Goal: Task Accomplishment & Management: Complete application form

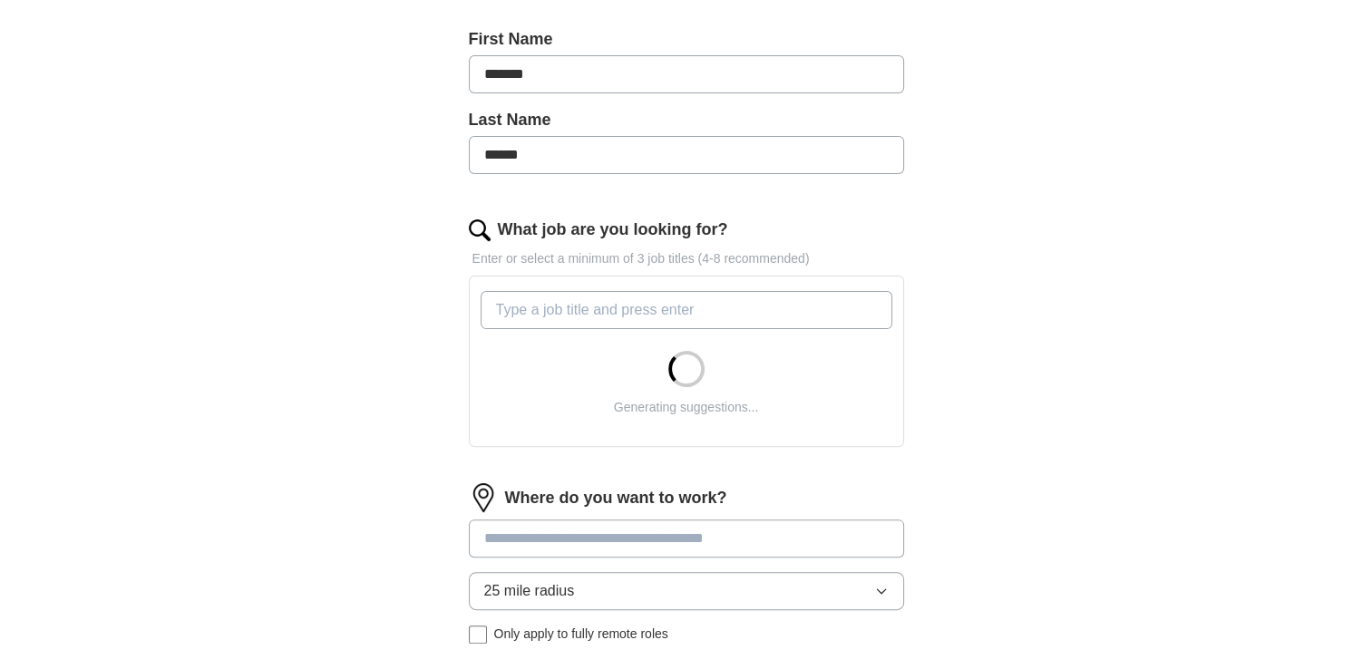
scroll to position [453, 0]
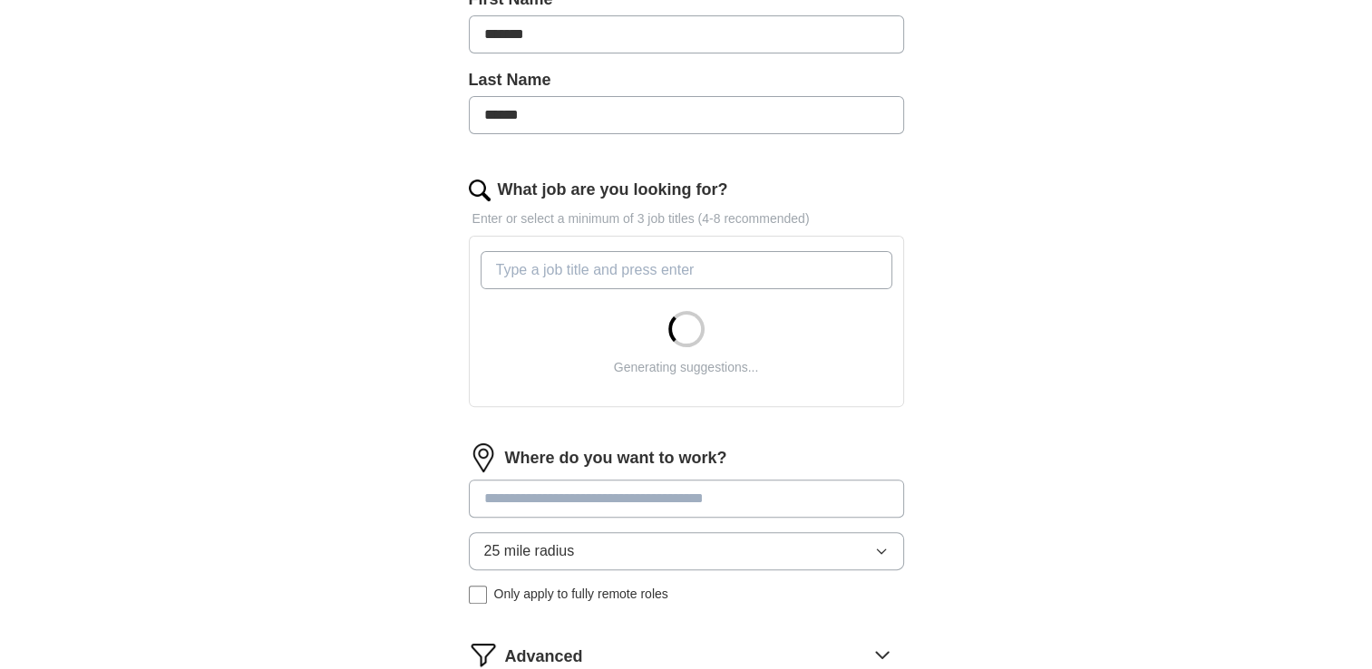
click at [522, 268] on input "What job are you looking for?" at bounding box center [687, 270] width 412 height 38
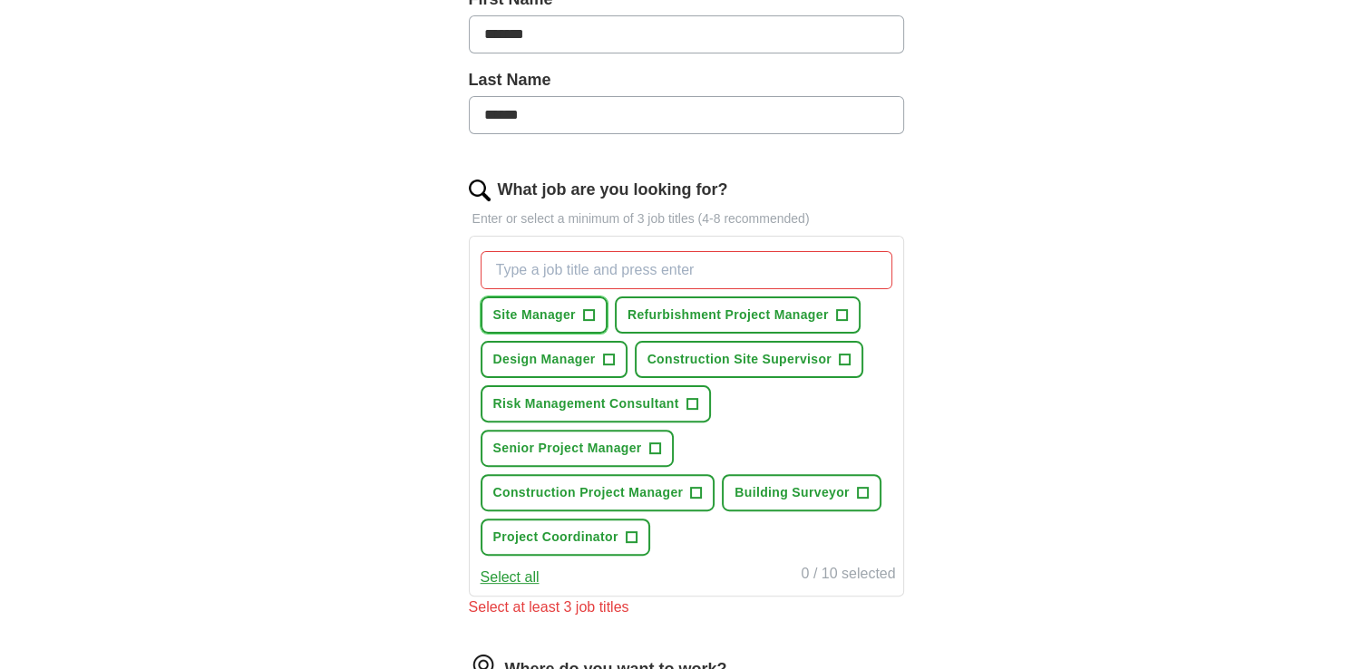
click at [583, 310] on span "+" at bounding box center [588, 315] width 11 height 15
click at [842, 315] on span "+" at bounding box center [841, 315] width 11 height 15
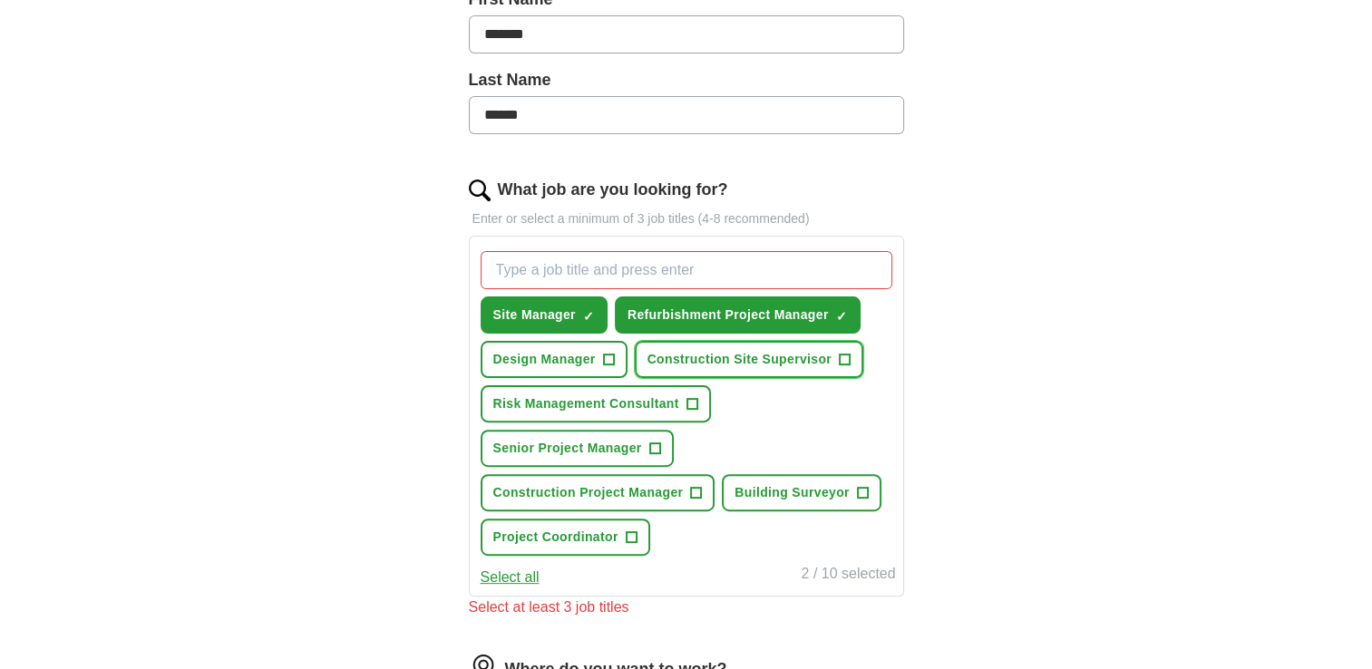
click at [851, 361] on button "Construction Site Supervisor +" at bounding box center [749, 359] width 229 height 37
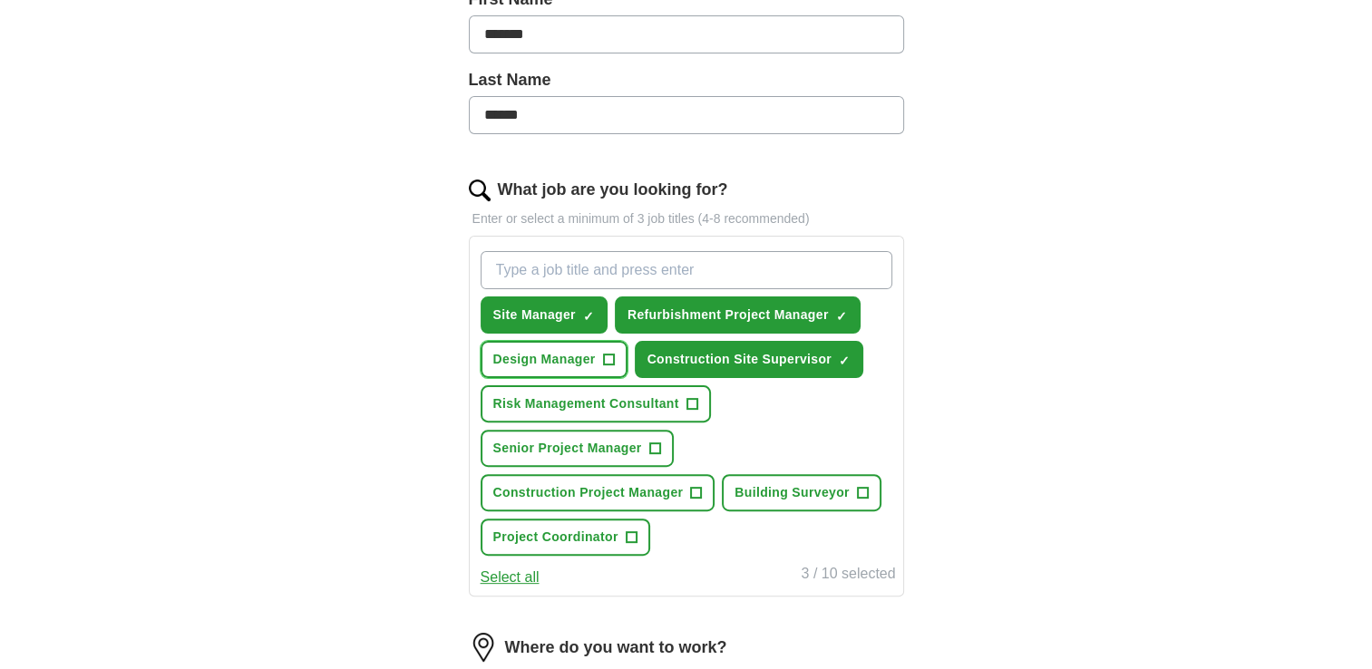
click at [603, 355] on span "+" at bounding box center [608, 360] width 11 height 15
click at [699, 406] on button "Risk Management Consultant +" at bounding box center [596, 403] width 230 height 37
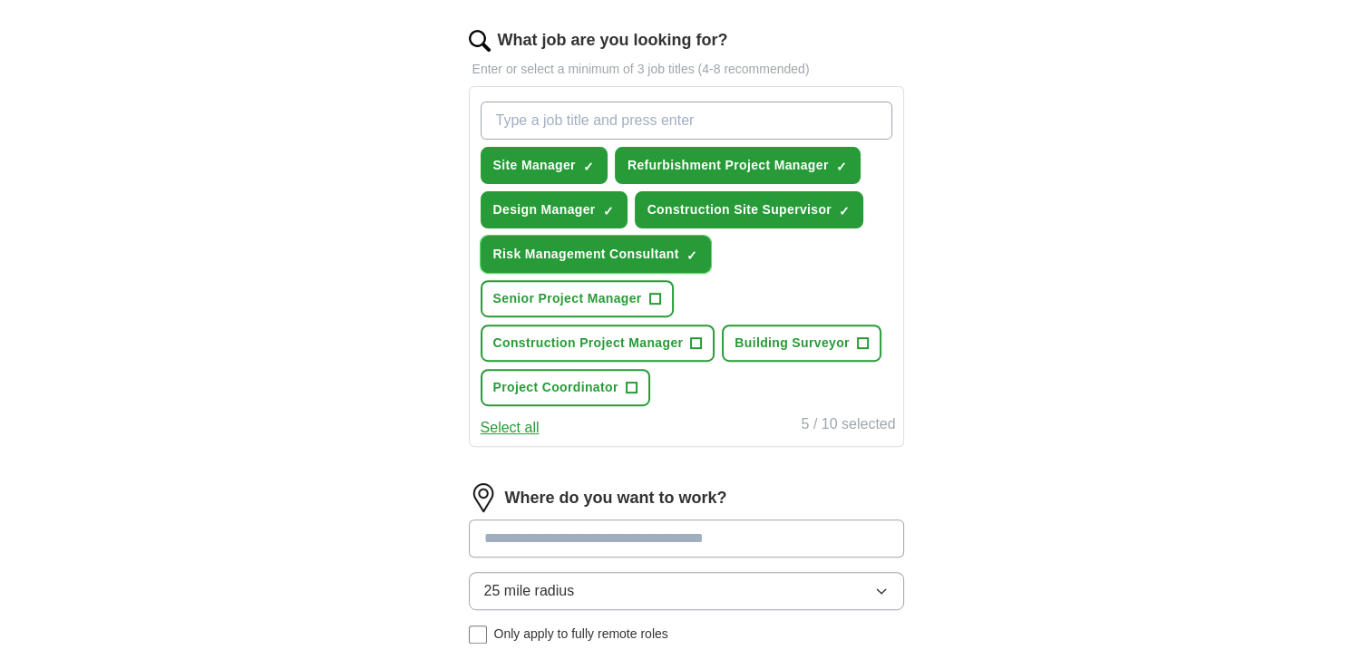
scroll to position [635, 0]
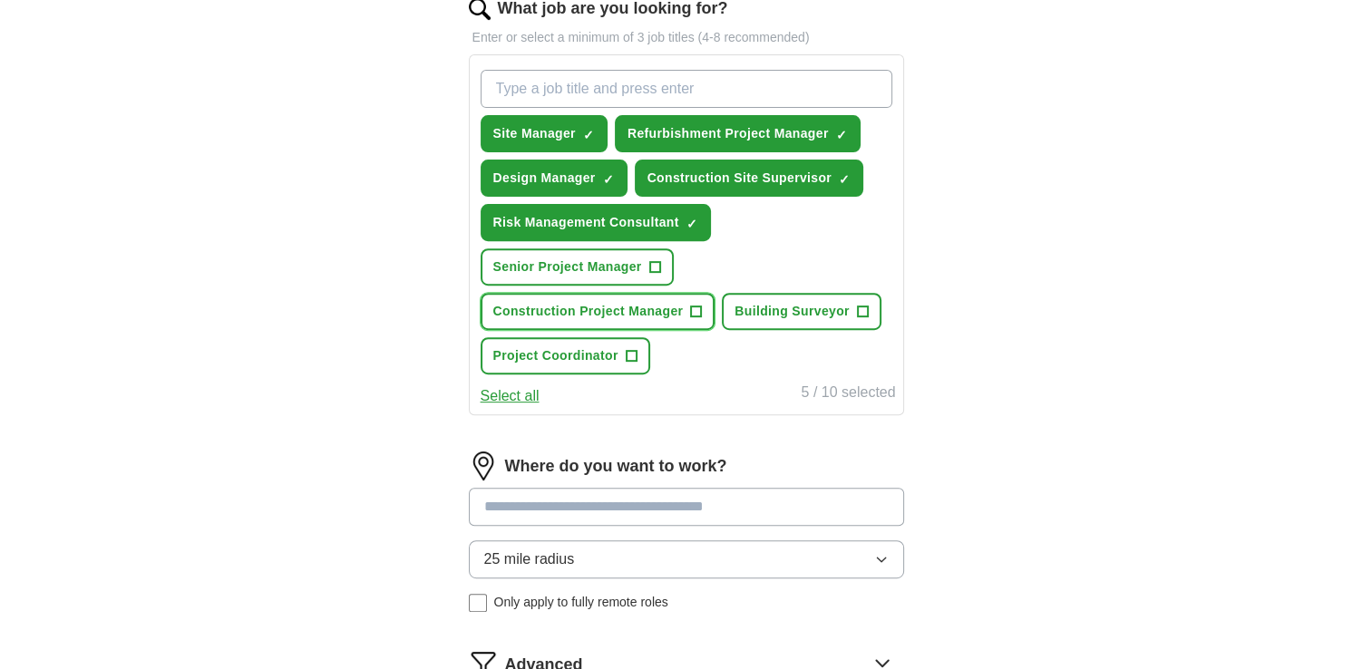
click at [695, 307] on span "+" at bounding box center [696, 312] width 11 height 15
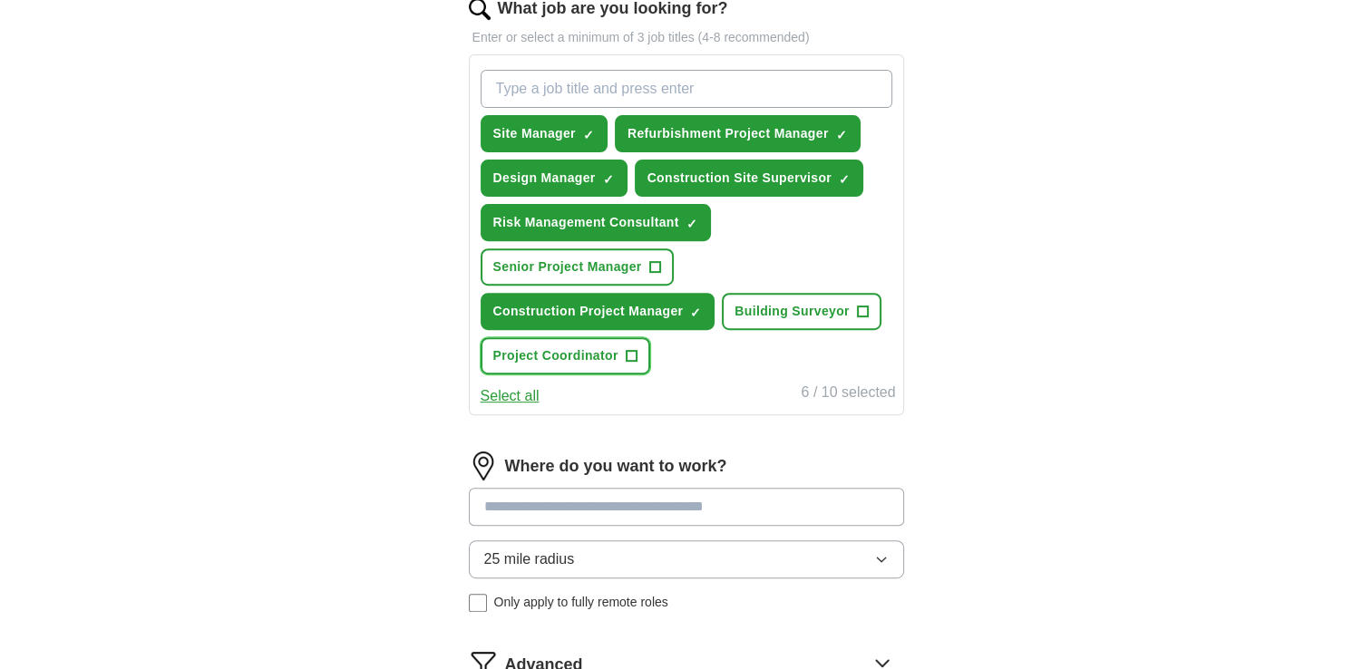
click at [627, 354] on span "+" at bounding box center [631, 356] width 11 height 15
click at [861, 310] on span "+" at bounding box center [862, 312] width 11 height 15
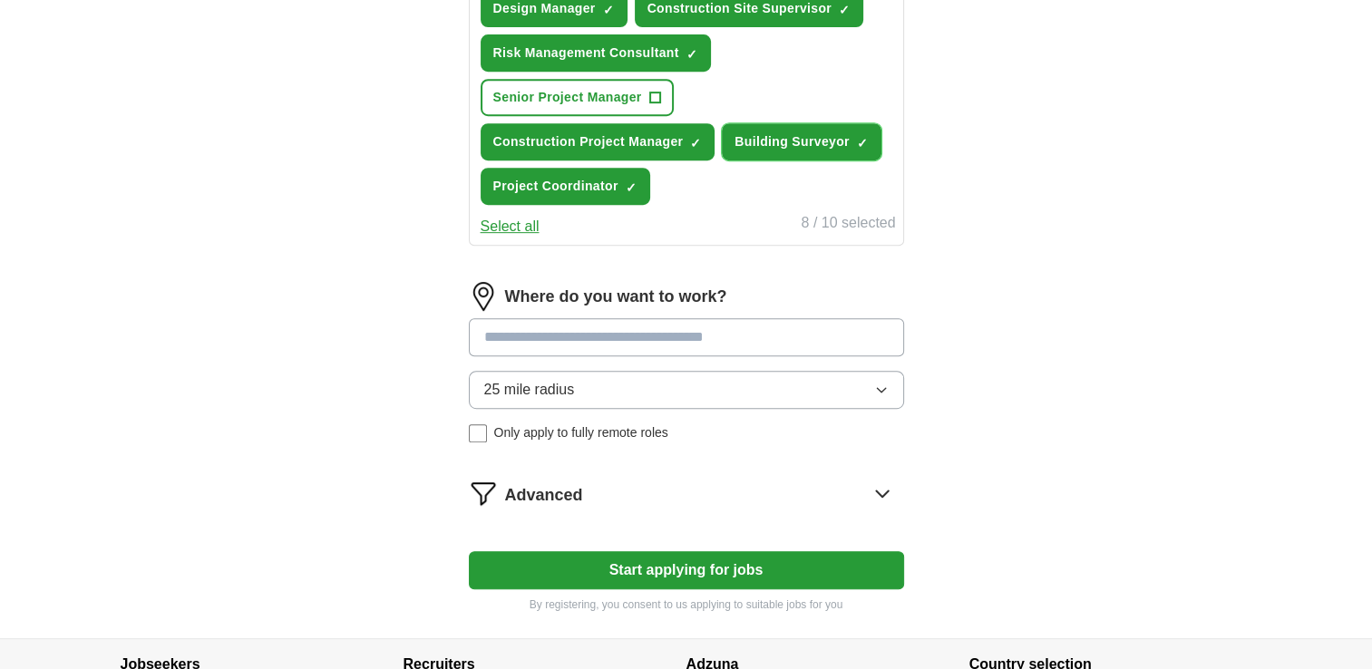
scroll to position [816, 0]
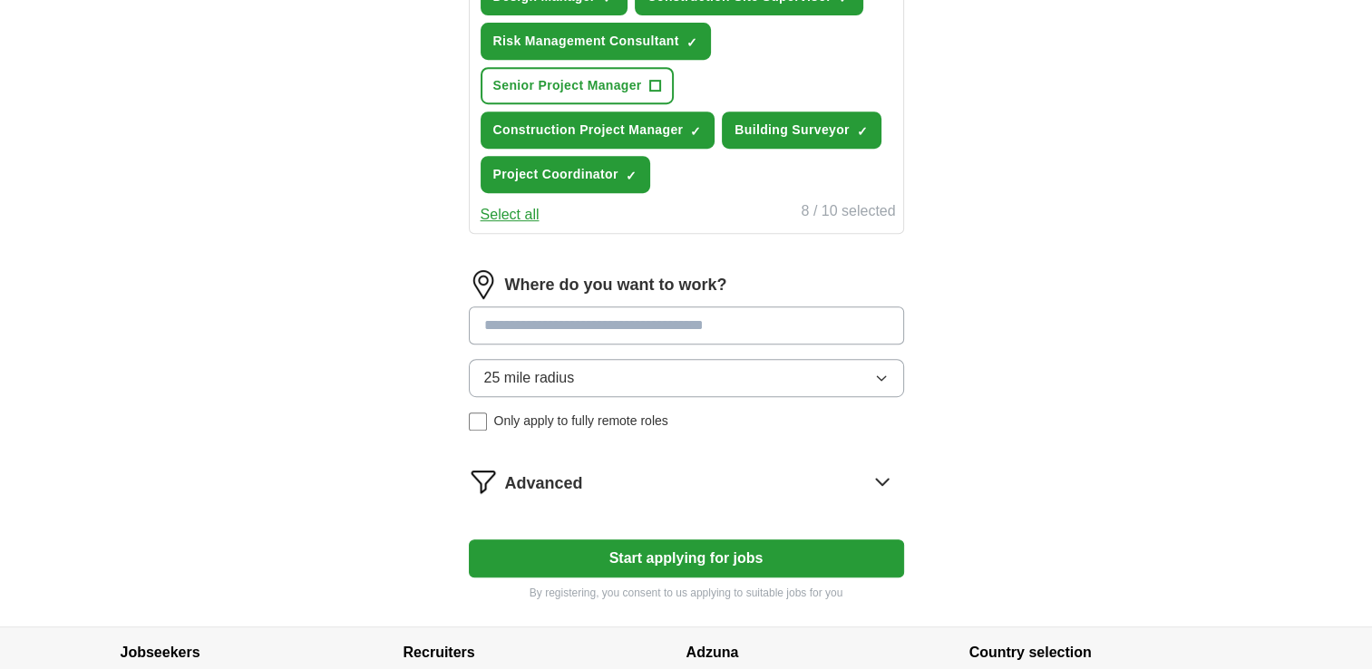
click at [518, 327] on input at bounding box center [686, 325] width 435 height 38
click at [533, 260] on form "Select a CV CV [PERSON_NAME] Site Project Management_refit_strip out_ [DATE].do…" at bounding box center [686, 16] width 435 height 1170
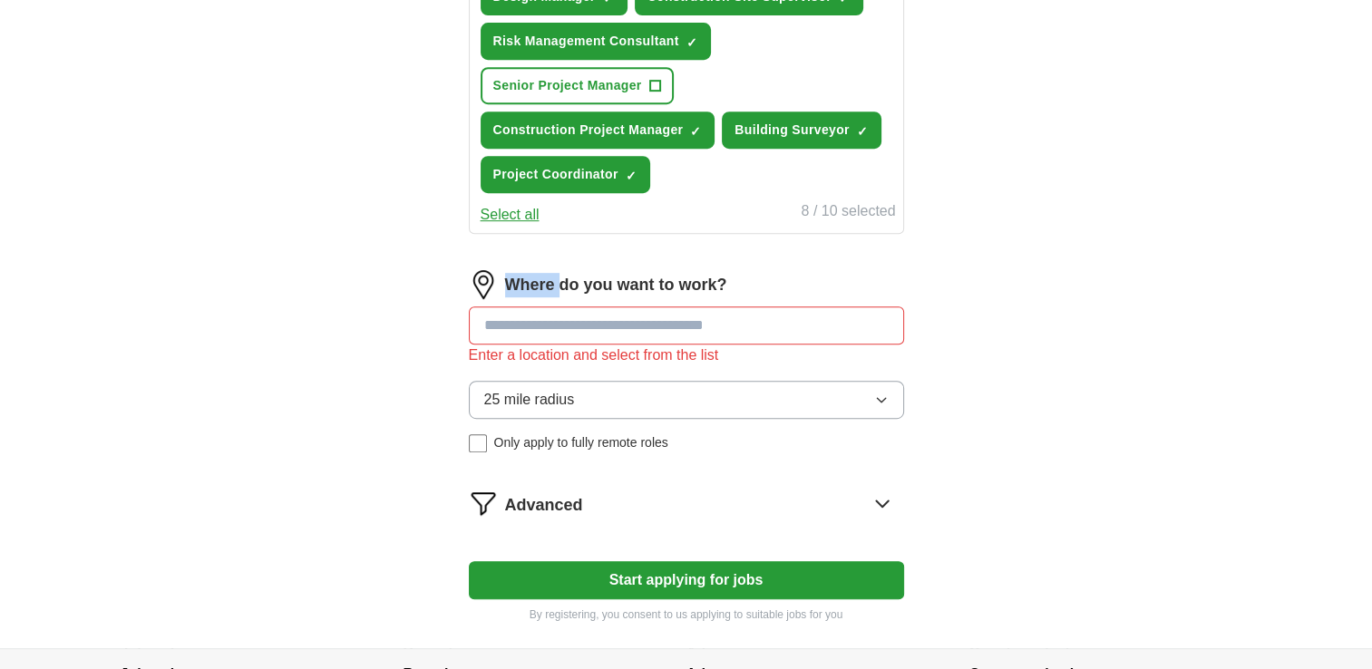
click at [533, 260] on form "Select a CV CV [PERSON_NAME] Site Project Management_refit_strip out_ [DATE].do…" at bounding box center [686, 26] width 435 height 1191
click at [572, 315] on input at bounding box center [686, 325] width 435 height 38
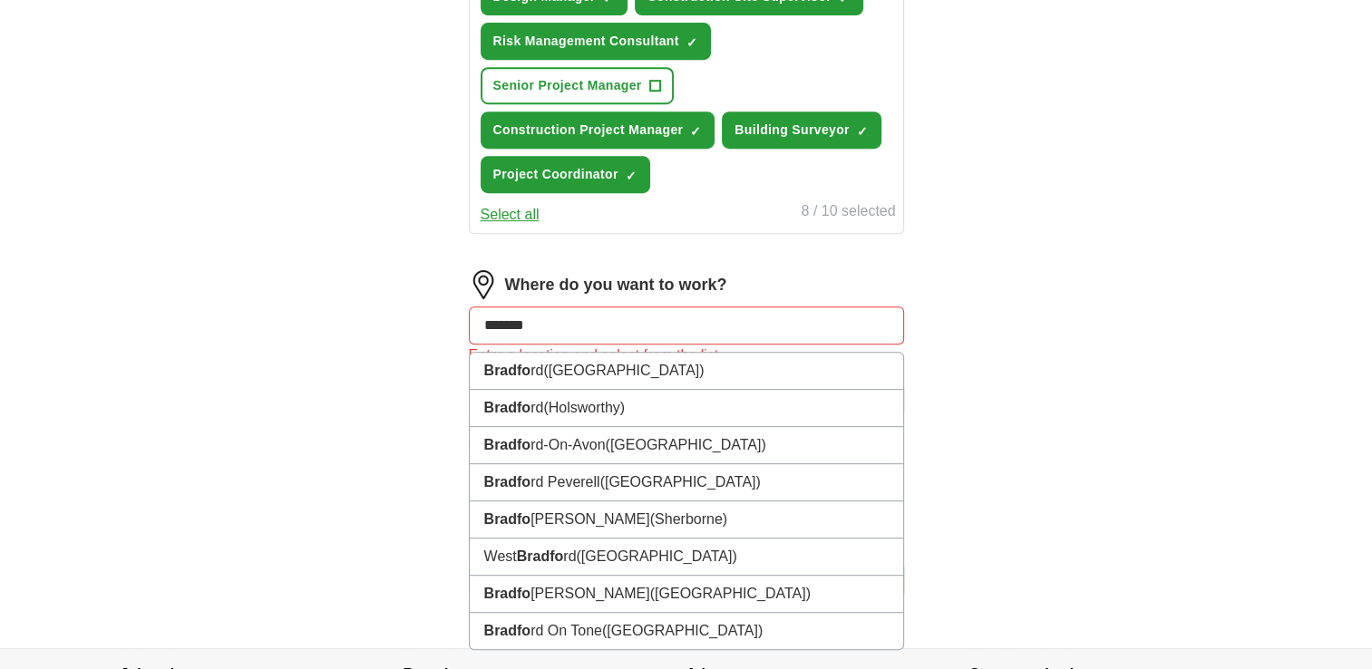
type input "********"
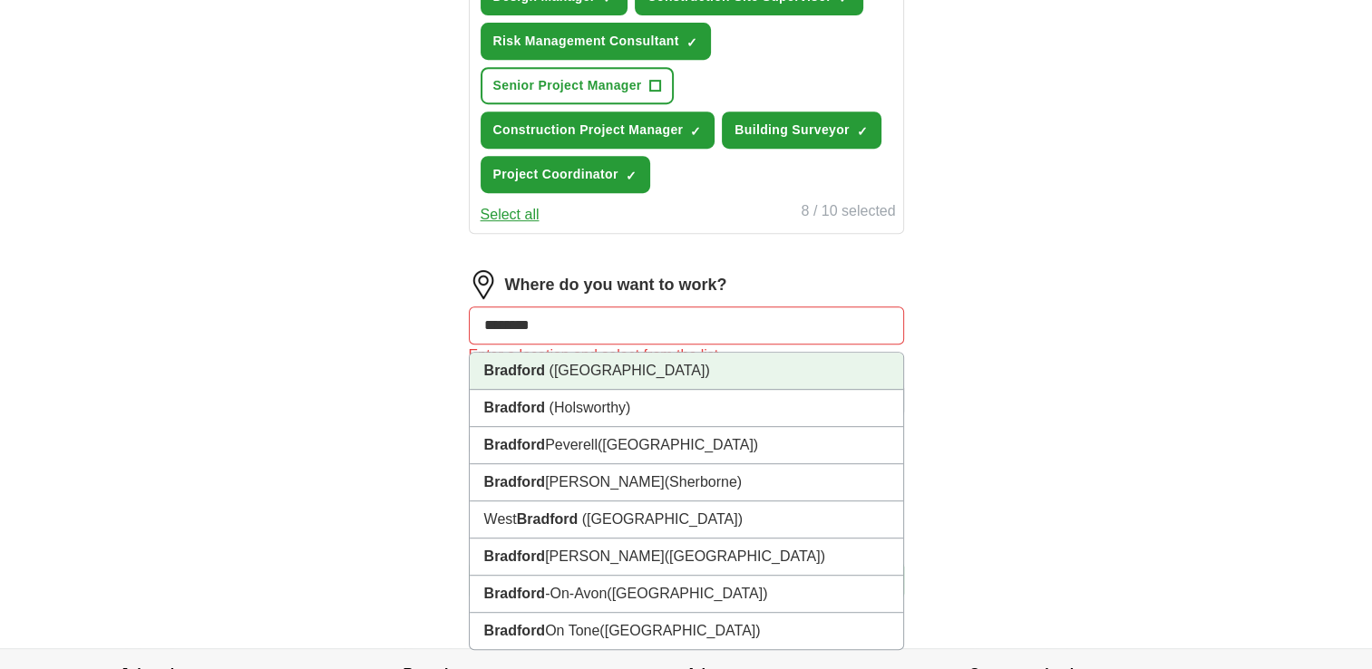
click at [548, 368] on li "[GEOGRAPHIC_DATA] ([GEOGRAPHIC_DATA])" at bounding box center [686, 371] width 433 height 37
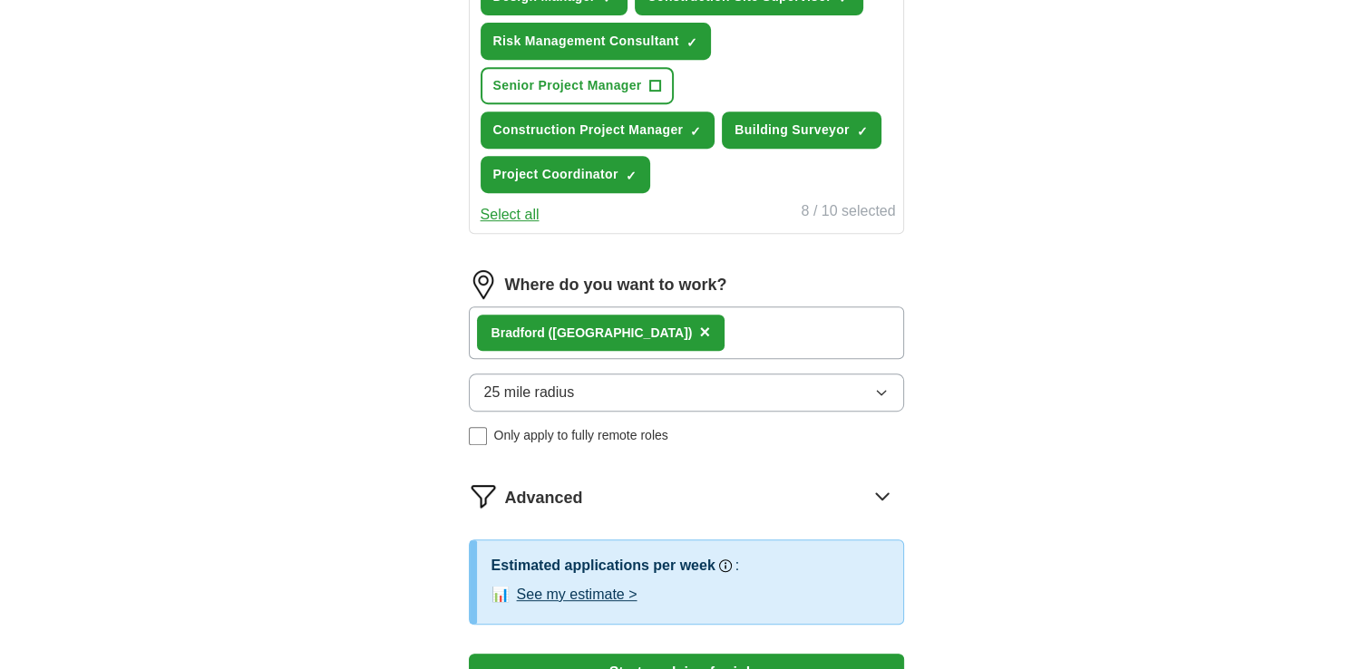
click at [399, 378] on div "Let ApplyIQ do the hard work of searching and applying for jobs. Just tell us w…" at bounding box center [686, 41] width 580 height 1400
click at [653, 391] on button "25 mile radius" at bounding box center [686, 393] width 435 height 38
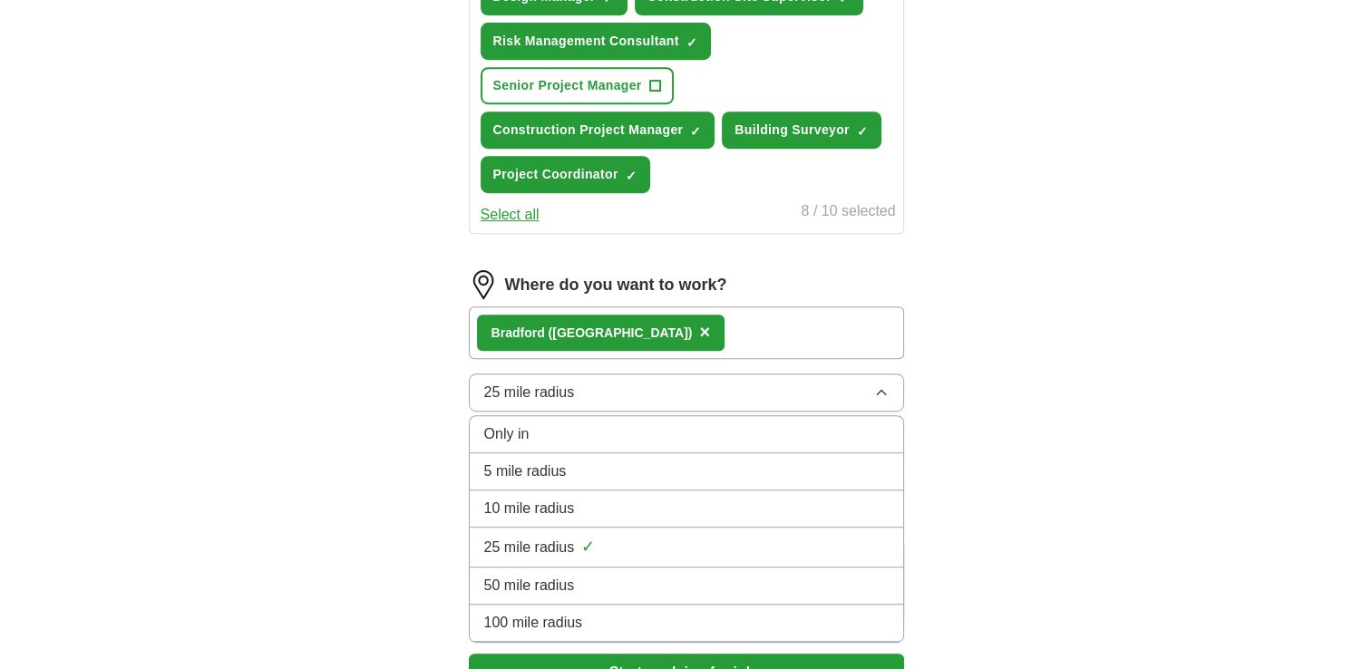
click at [600, 575] on div "50 mile radius" at bounding box center [686, 586] width 404 height 22
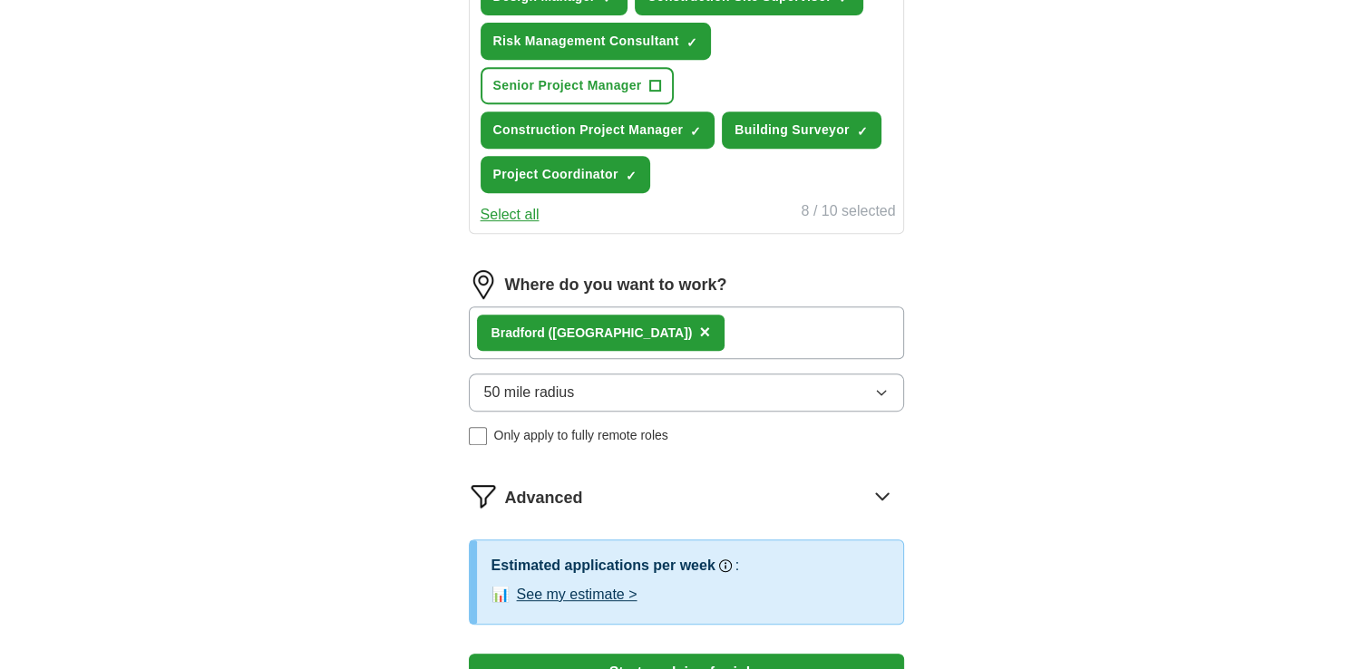
click at [610, 390] on button "50 mile radius" at bounding box center [686, 393] width 435 height 38
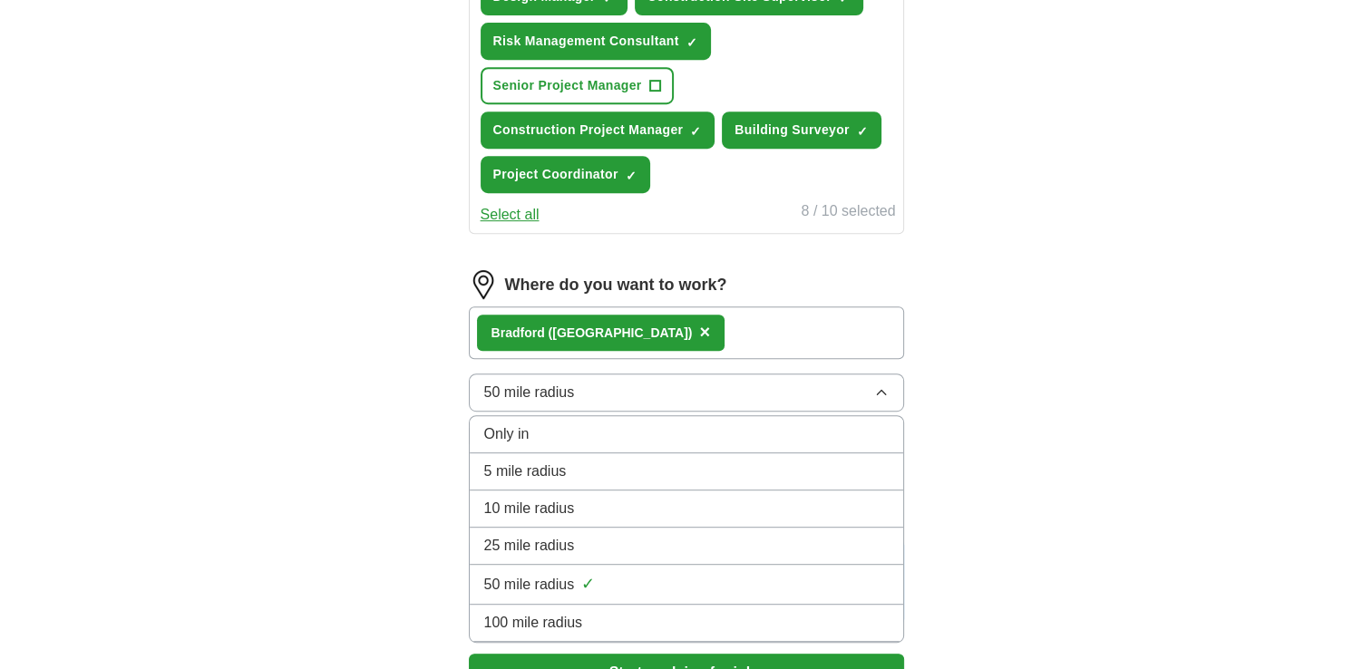
click at [592, 618] on div "100 mile radius" at bounding box center [686, 623] width 404 height 22
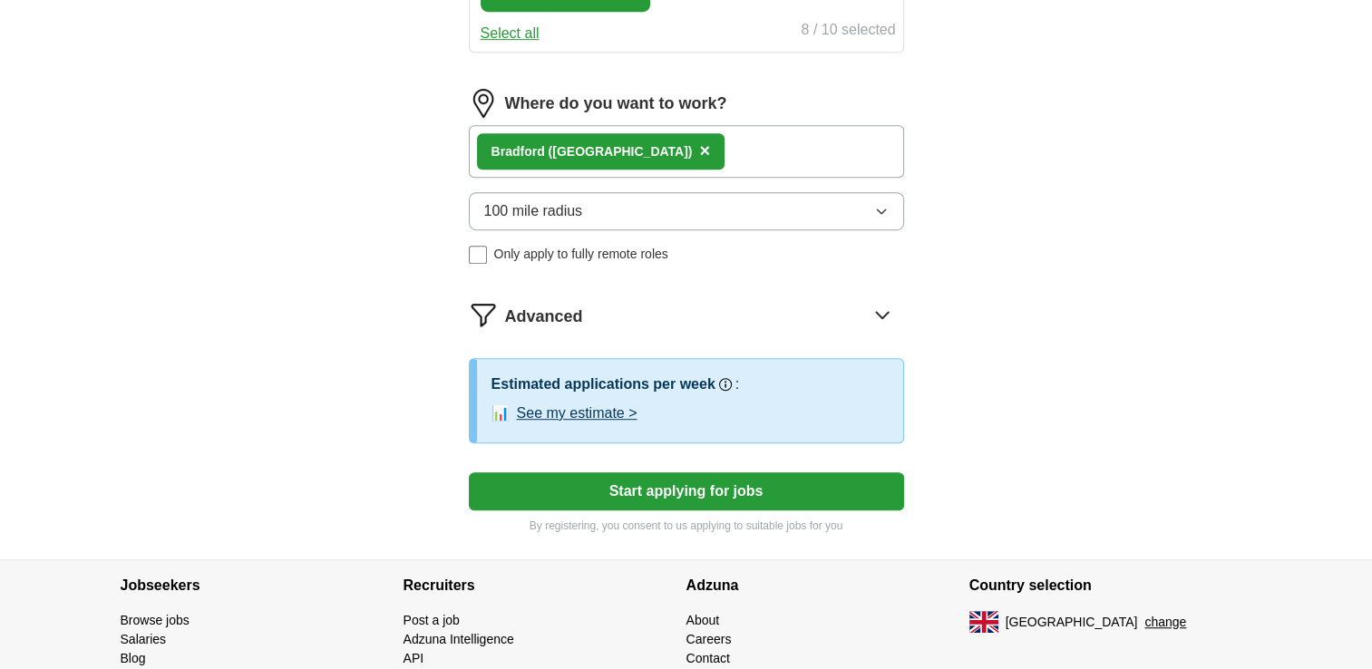
scroll to position [1081, 0]
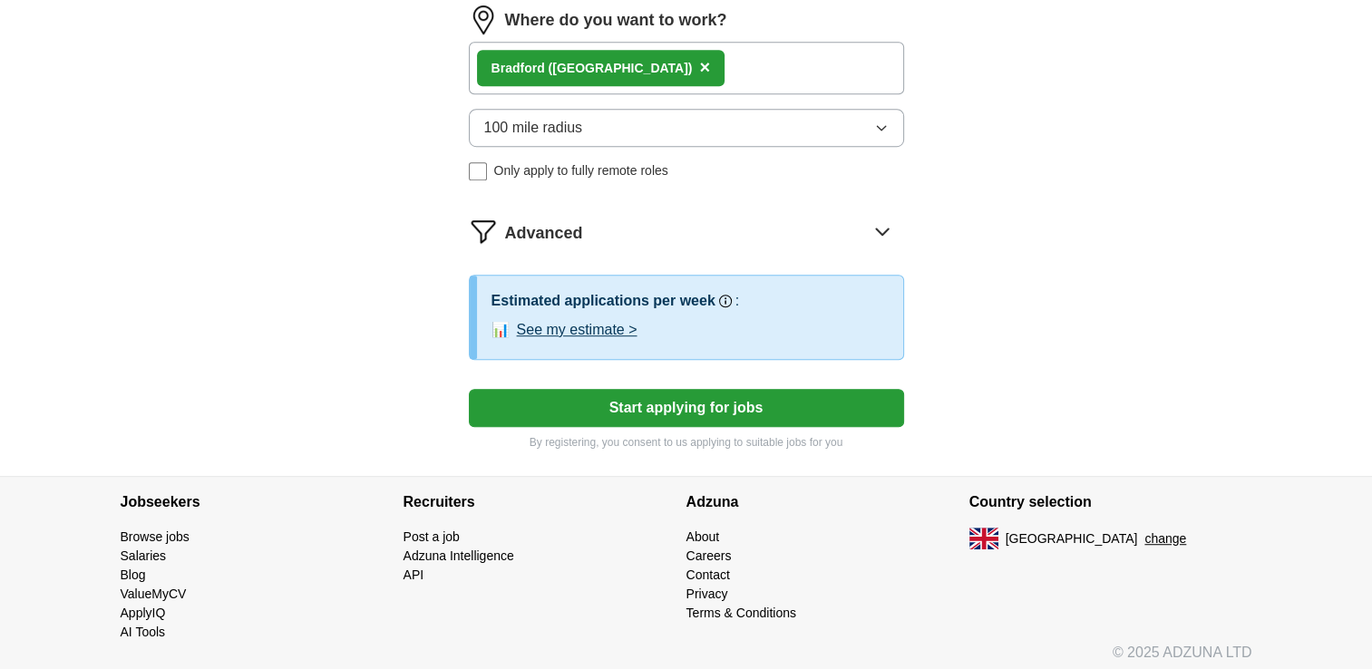
click at [573, 320] on button "See my estimate >" at bounding box center [577, 330] width 121 height 22
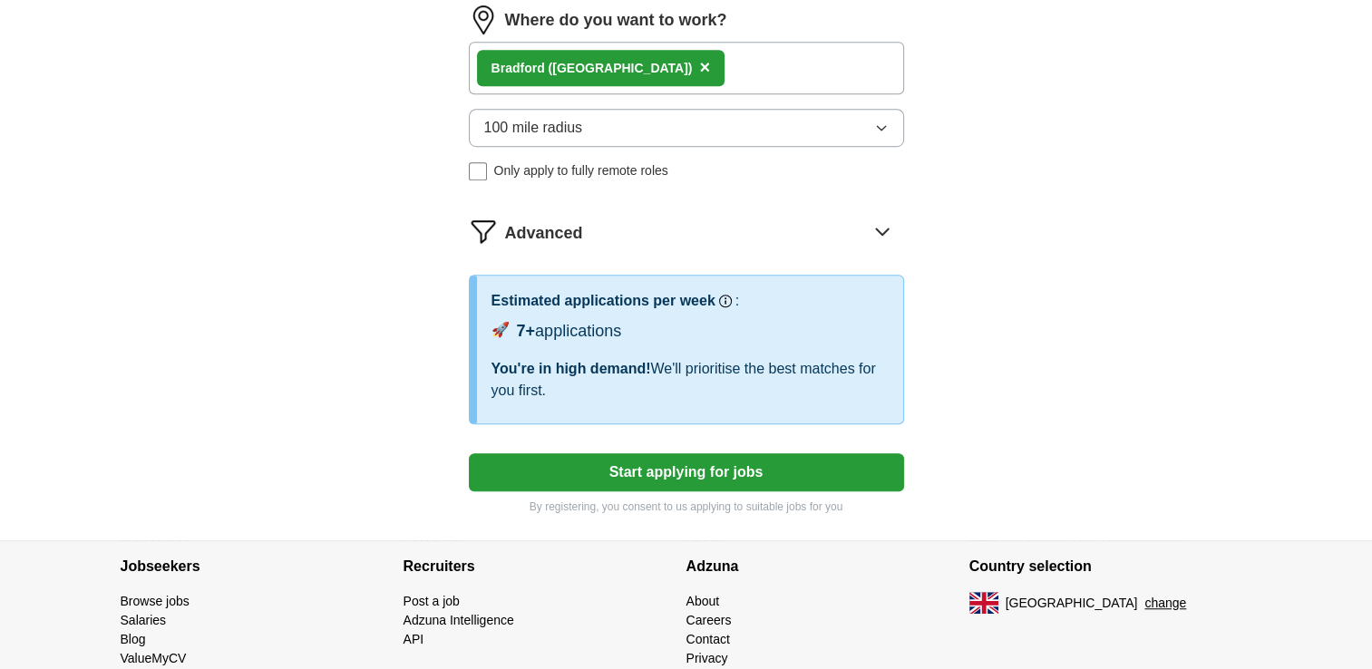
click at [723, 463] on button "Start applying for jobs" at bounding box center [686, 472] width 435 height 38
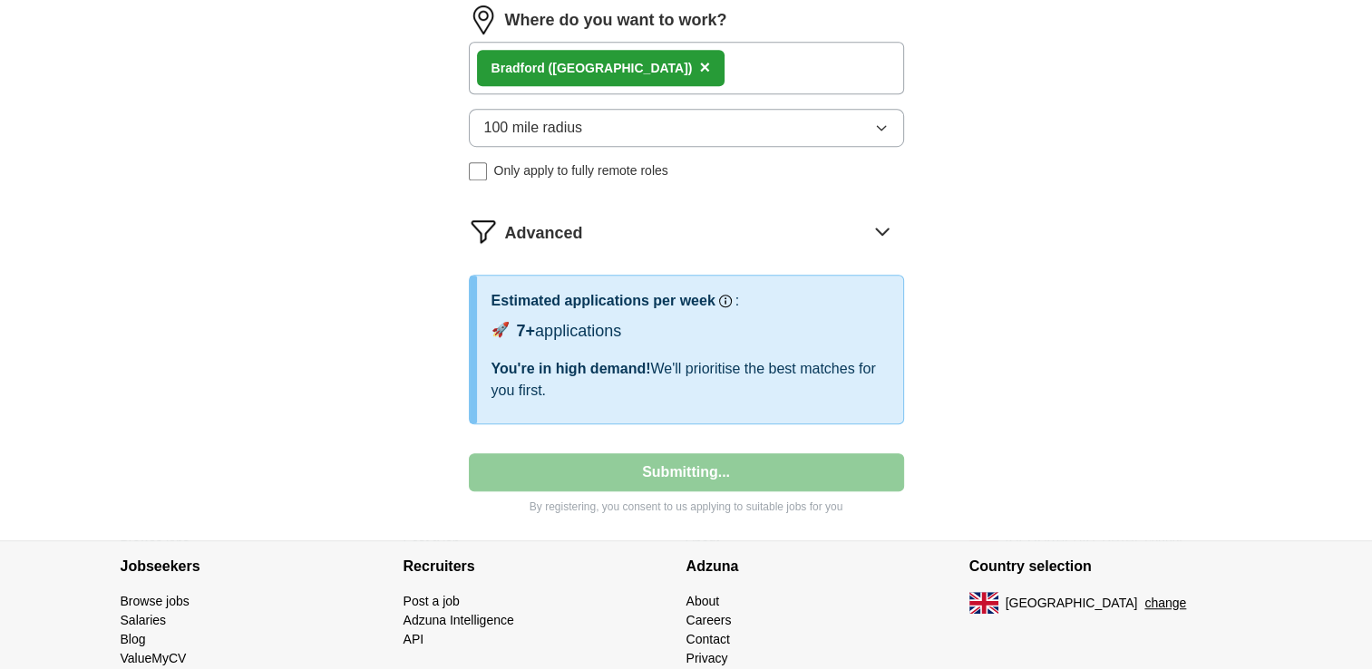
select select "**"
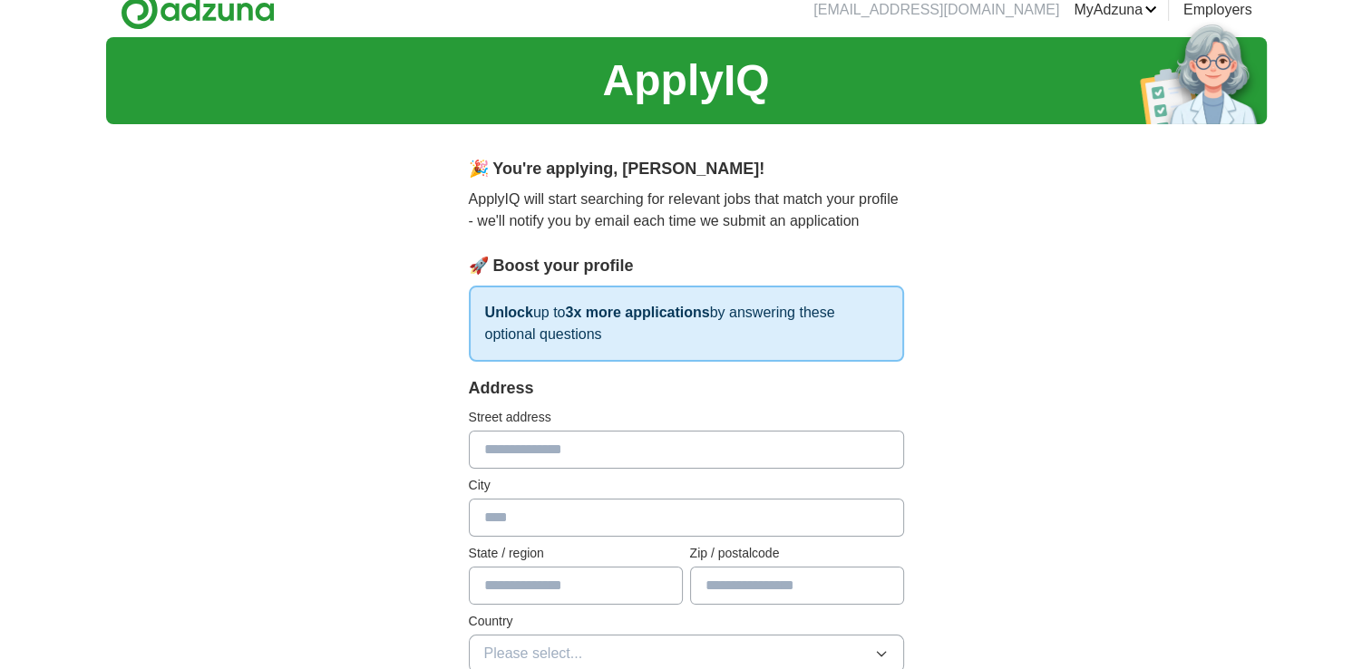
scroll to position [0, 0]
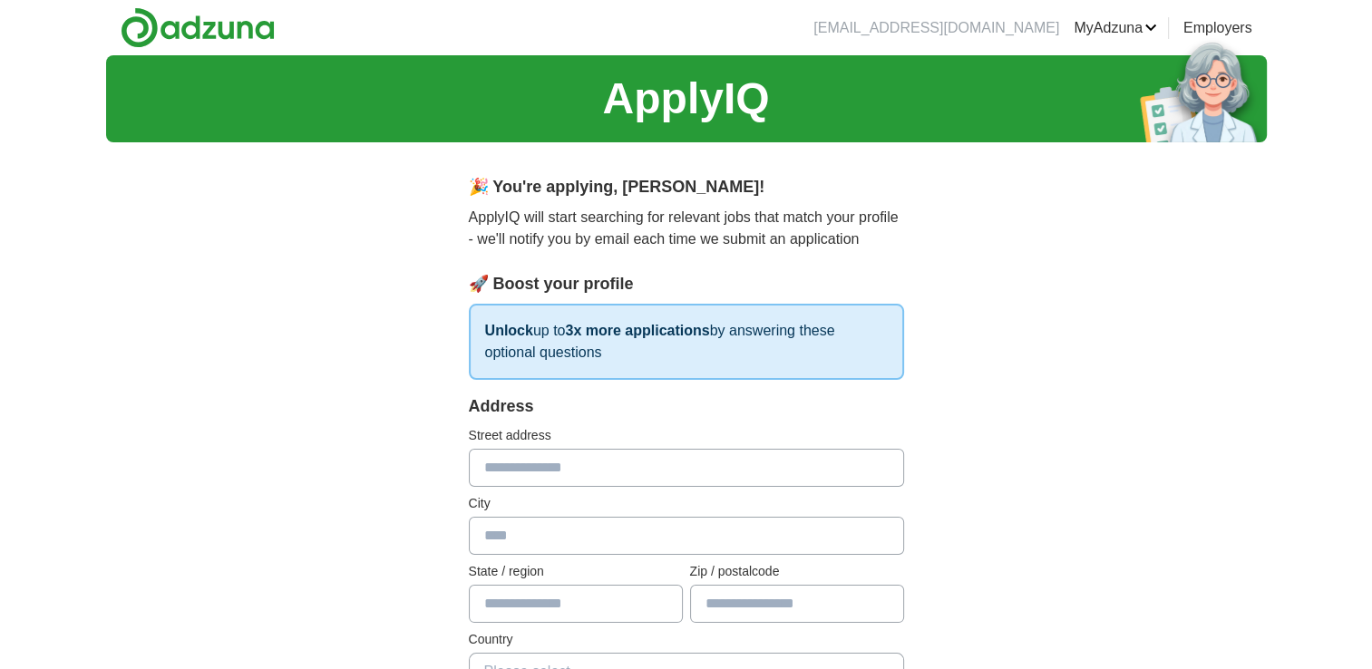
click at [559, 465] on input "text" at bounding box center [686, 468] width 435 height 38
type input "**********"
type input "****"
type input "*******"
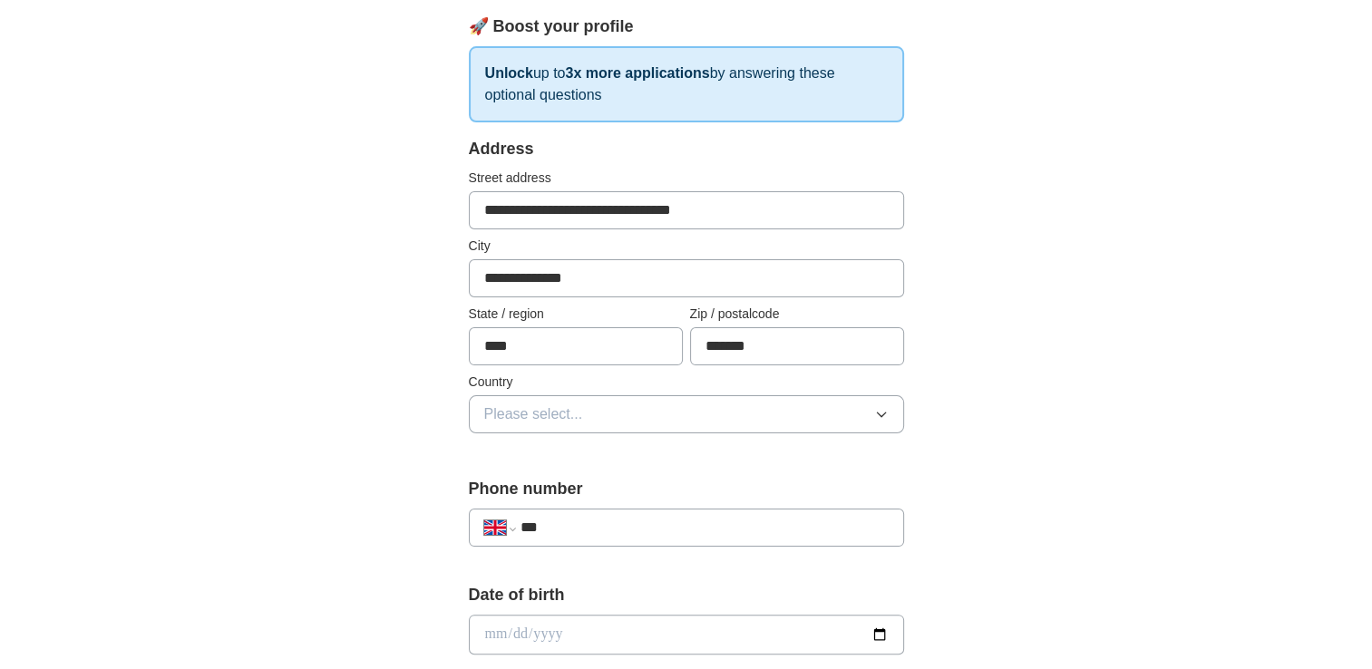
scroll to position [272, 0]
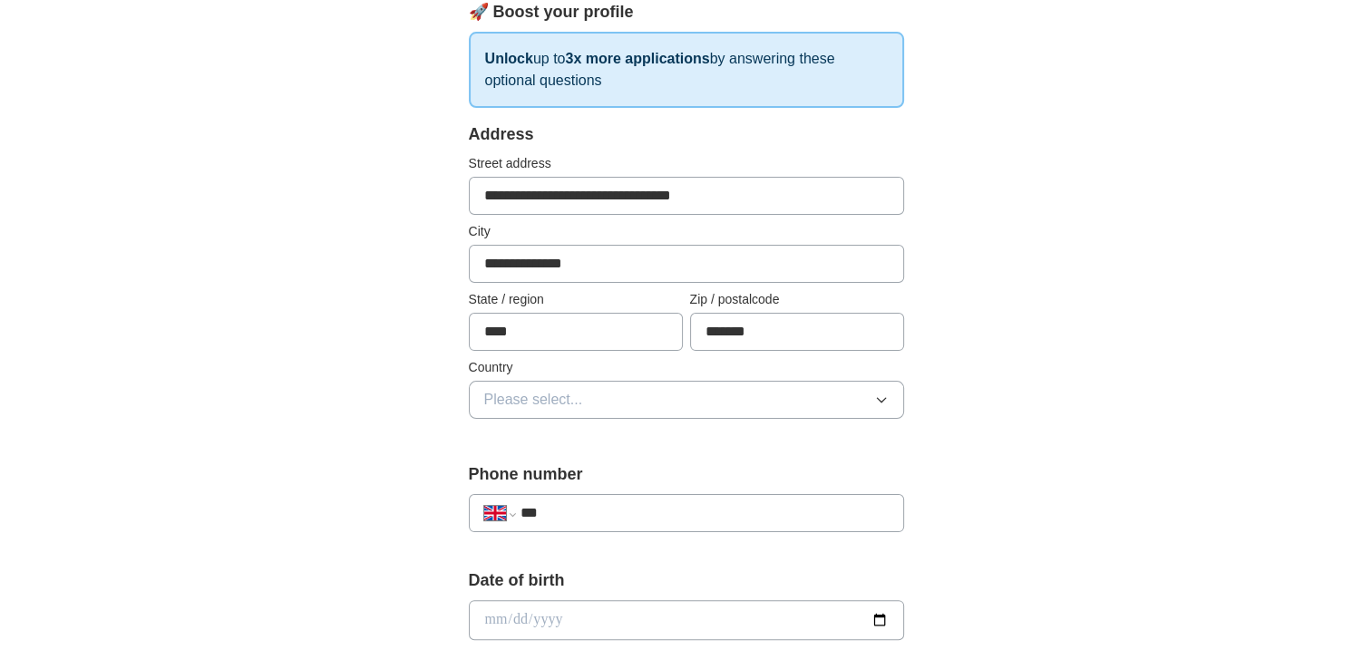
drag, startPoint x: 569, startPoint y: 327, endPoint x: 430, endPoint y: 326, distance: 139.6
click at [430, 326] on div "**********" at bounding box center [686, 647] width 580 height 1525
click at [337, 326] on div "**********" at bounding box center [686, 596] width 1161 height 1627
click at [513, 335] on input "text" at bounding box center [576, 332] width 214 height 38
type input "**********"
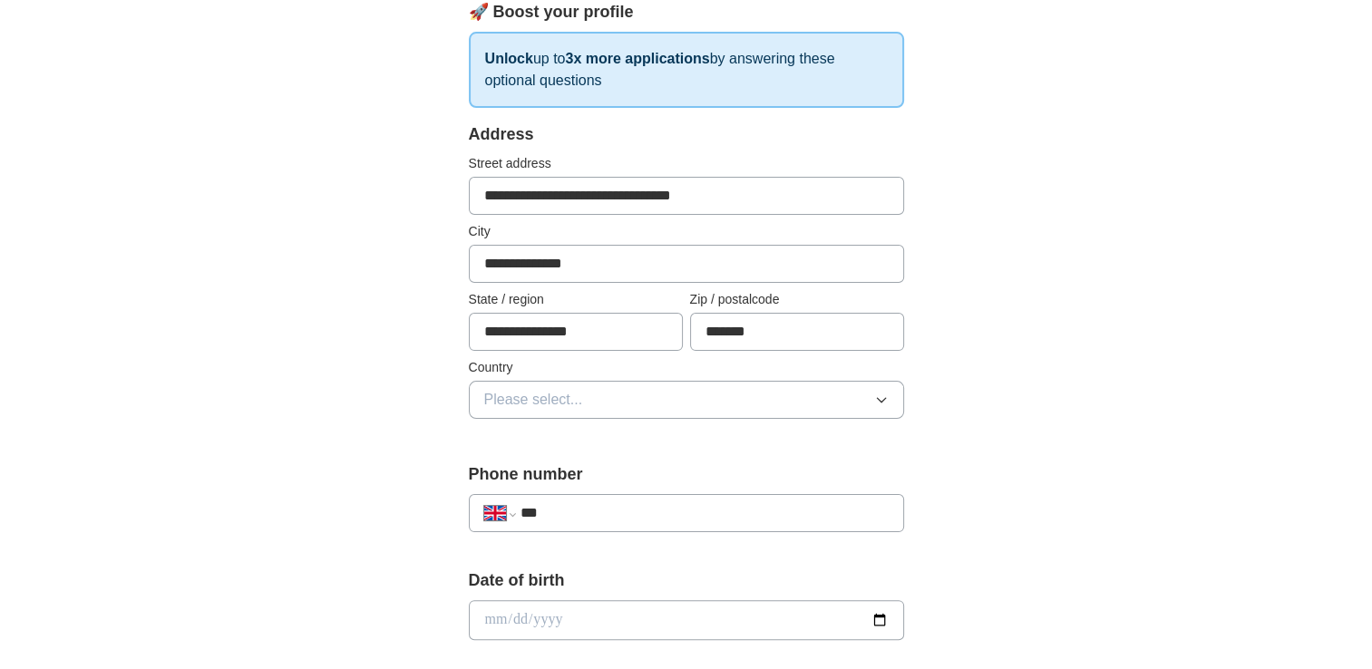
click at [590, 406] on button "Please select..." at bounding box center [686, 400] width 435 height 38
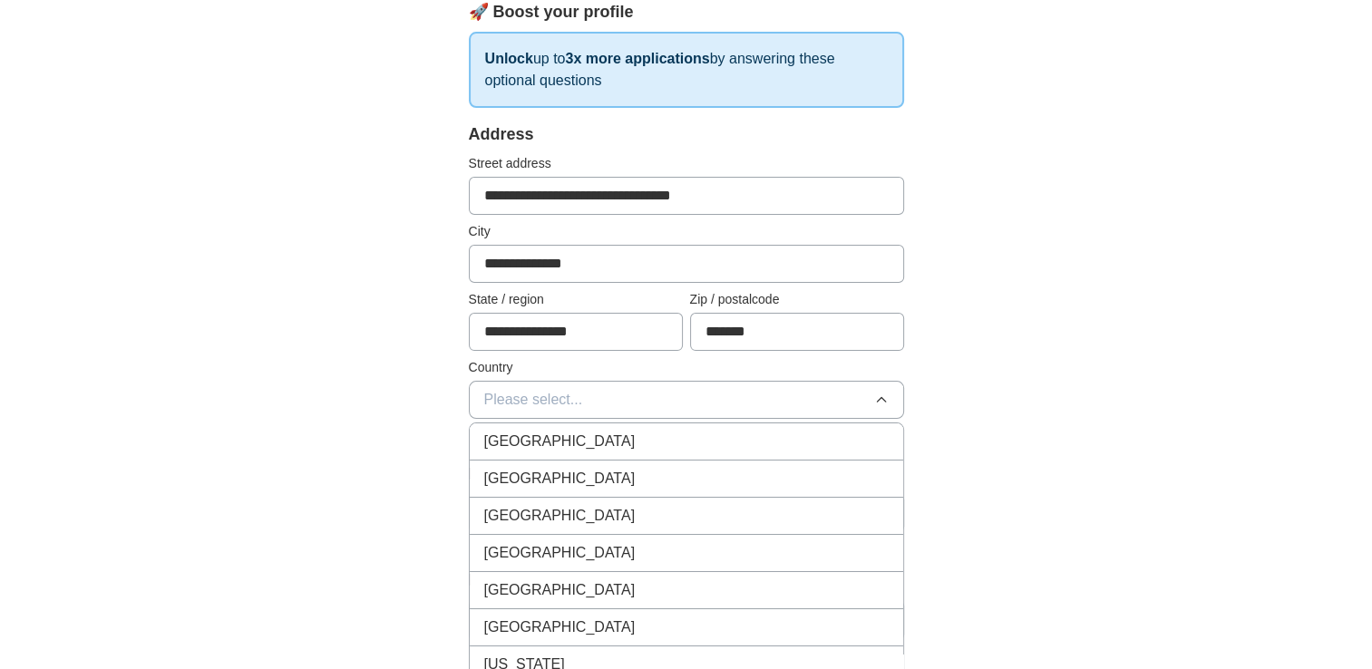
click at [599, 438] on div "[GEOGRAPHIC_DATA]" at bounding box center [686, 442] width 404 height 22
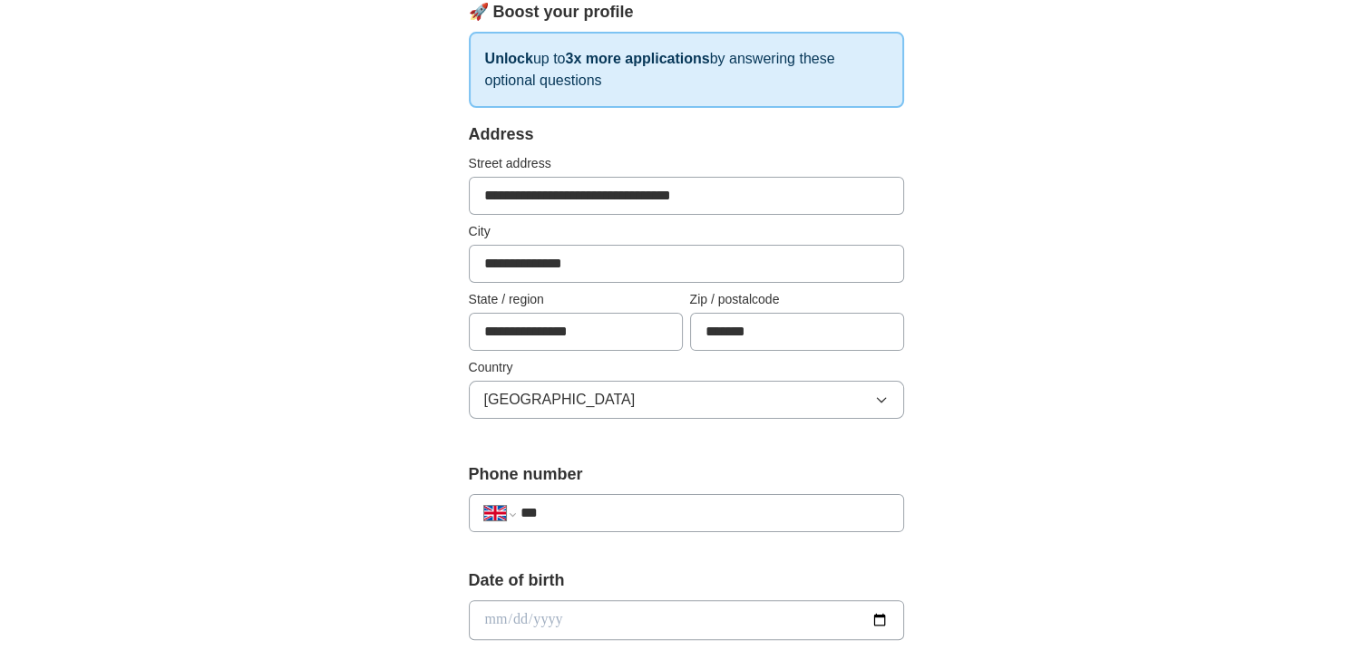
click at [413, 379] on div "**********" at bounding box center [686, 647] width 580 height 1525
click at [589, 509] on input "***" at bounding box center [704, 513] width 368 height 22
type input "**********"
click at [339, 424] on div "**********" at bounding box center [686, 596] width 1161 height 1627
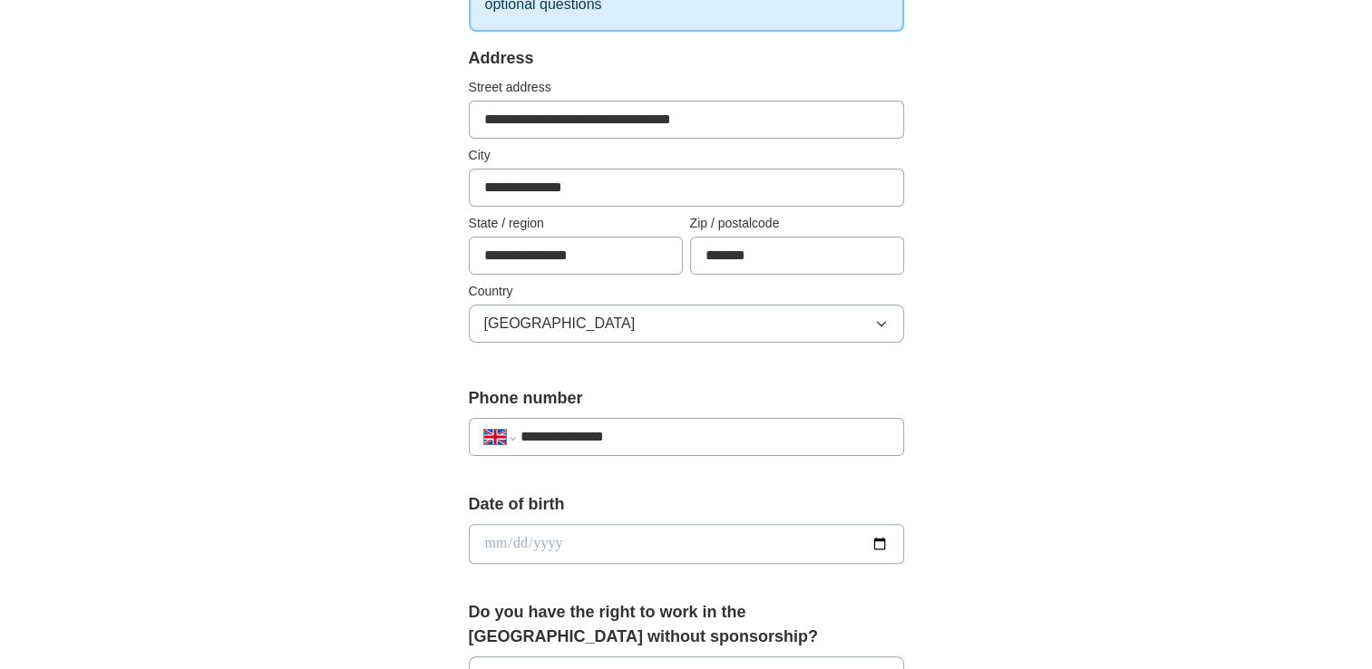
scroll to position [544, 0]
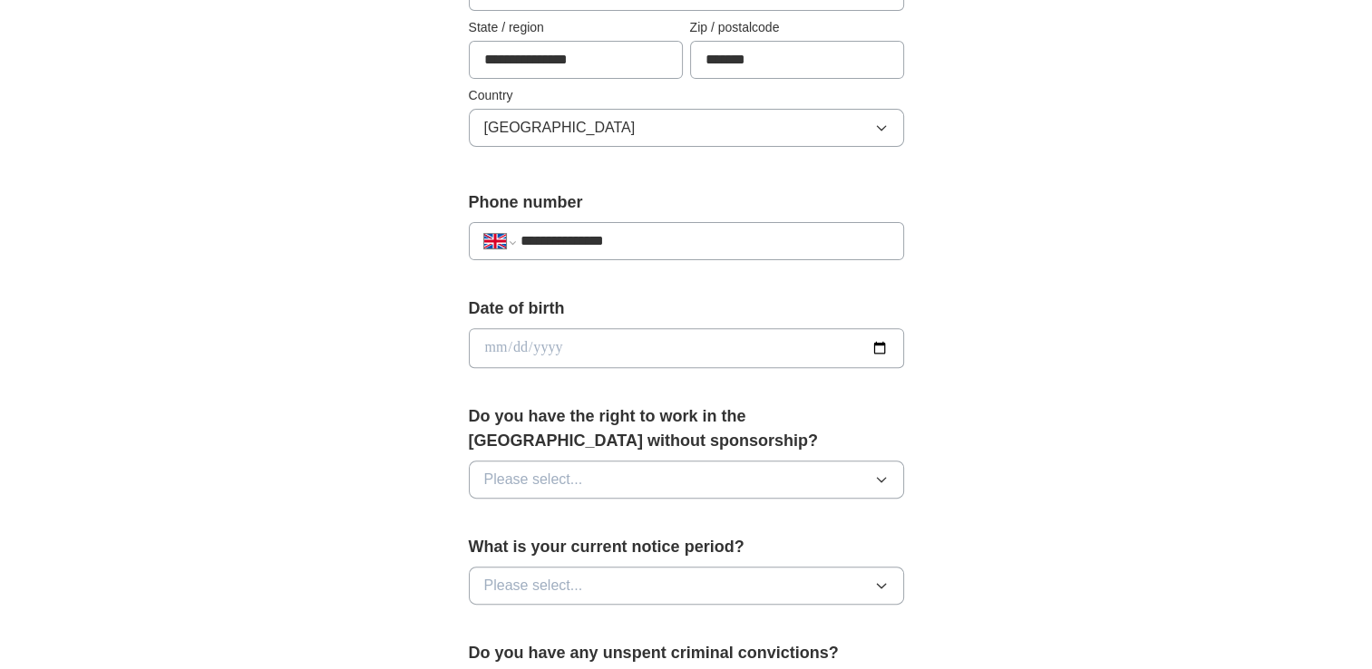
click at [522, 345] on input "date" at bounding box center [686, 348] width 435 height 40
click at [874, 345] on input "date" at bounding box center [686, 348] width 435 height 40
type input "**********"
click at [598, 487] on button "Please select..." at bounding box center [686, 480] width 435 height 38
click at [539, 524] on div "Yes" at bounding box center [686, 521] width 404 height 22
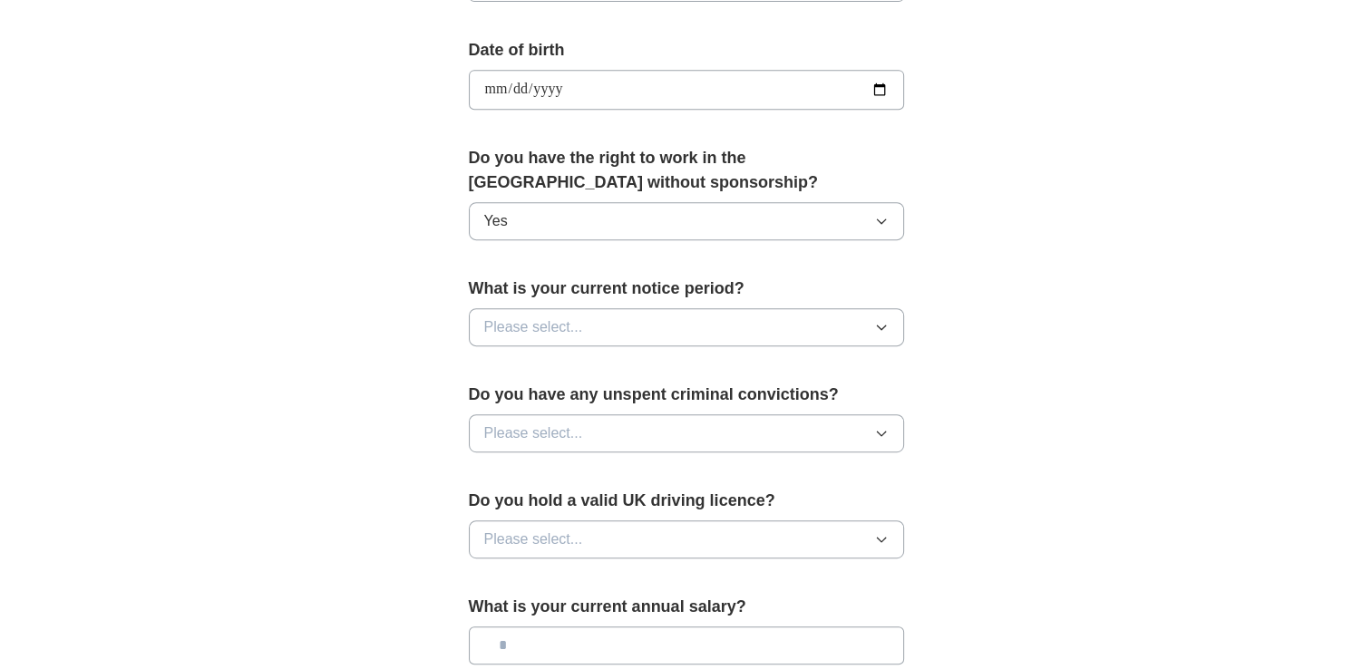
scroll to position [816, 0]
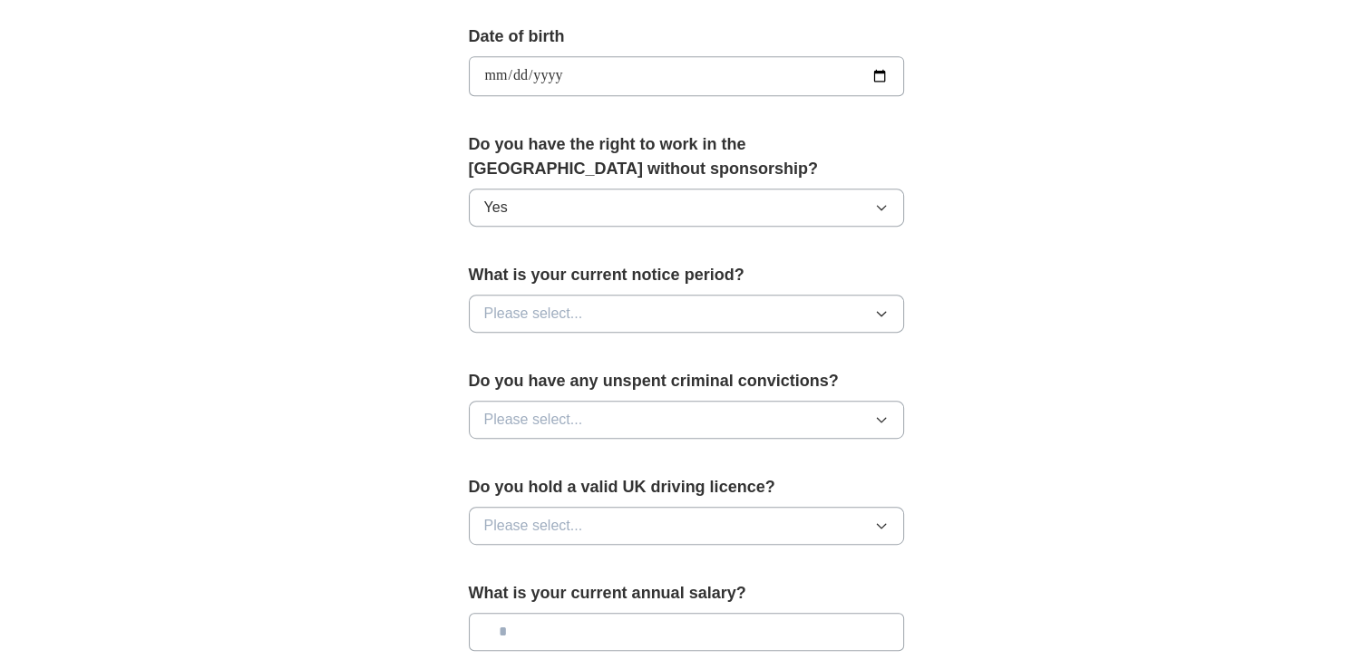
click at [543, 308] on span "Please select..." at bounding box center [533, 314] width 99 height 22
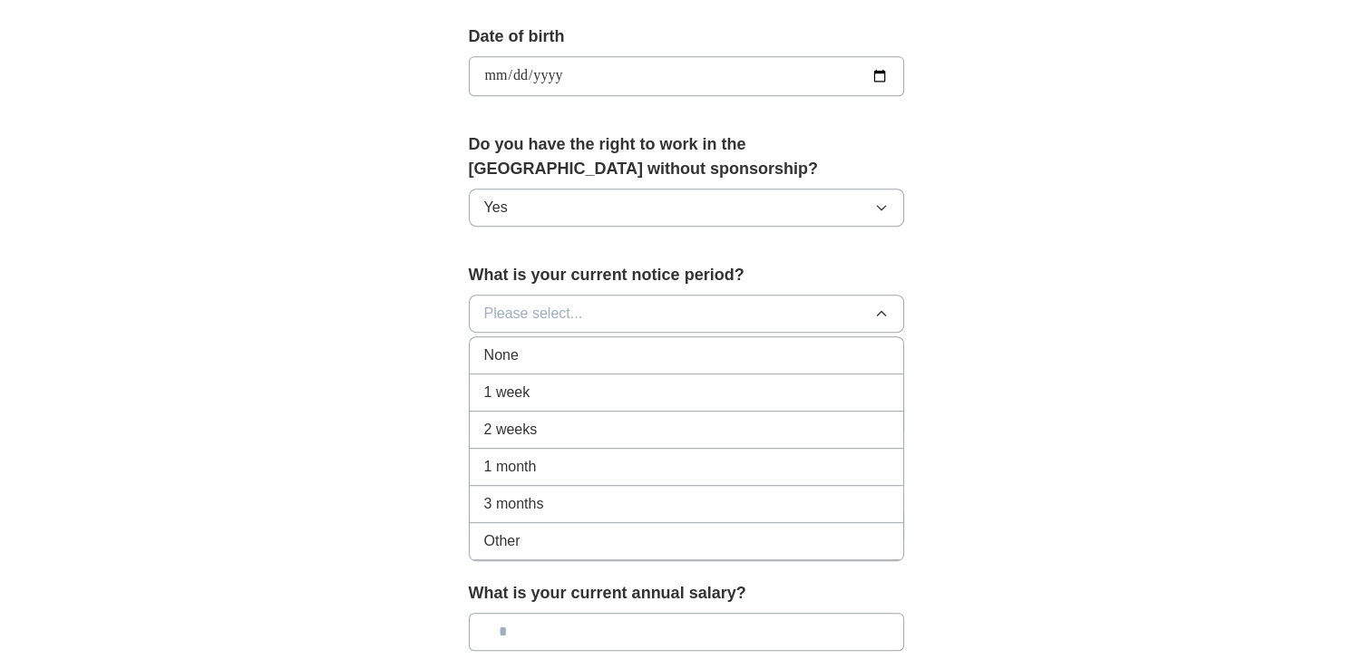
click at [493, 347] on span "None" at bounding box center [501, 356] width 34 height 22
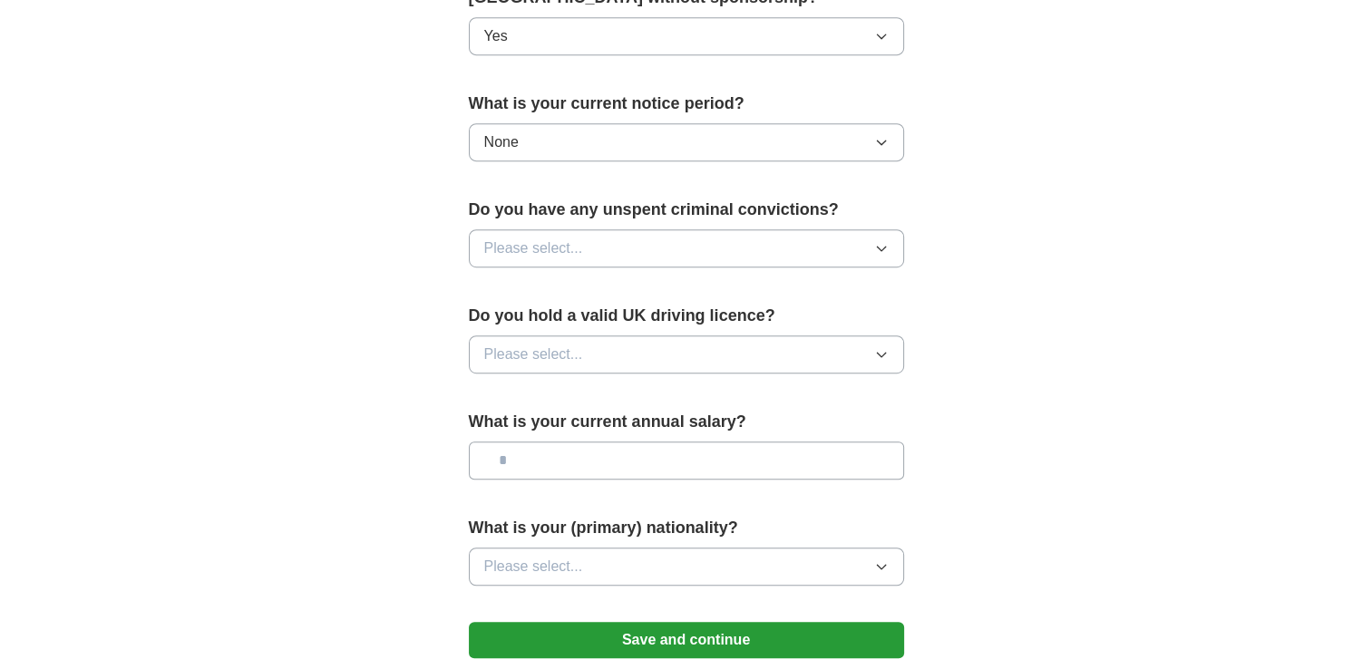
scroll to position [997, 0]
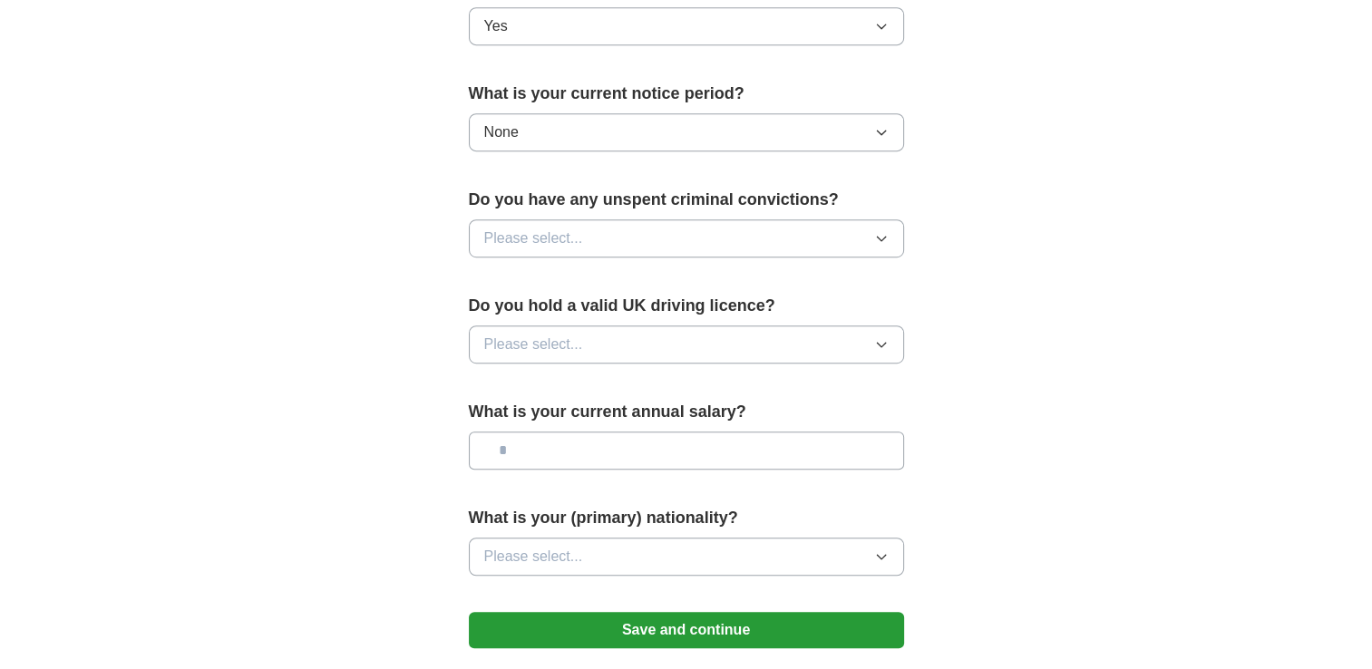
click at [540, 334] on span "Please select..." at bounding box center [533, 345] width 99 height 22
click at [505, 413] on div "No" at bounding box center [686, 424] width 404 height 22
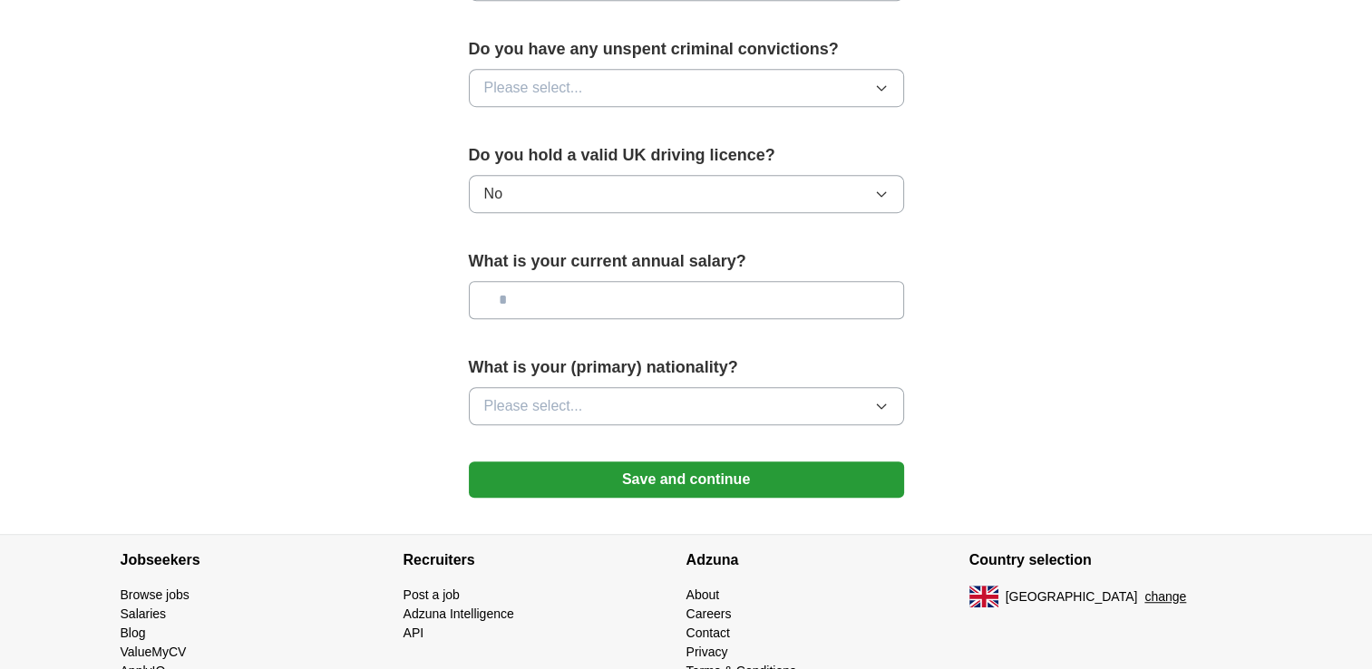
scroll to position [1179, 0]
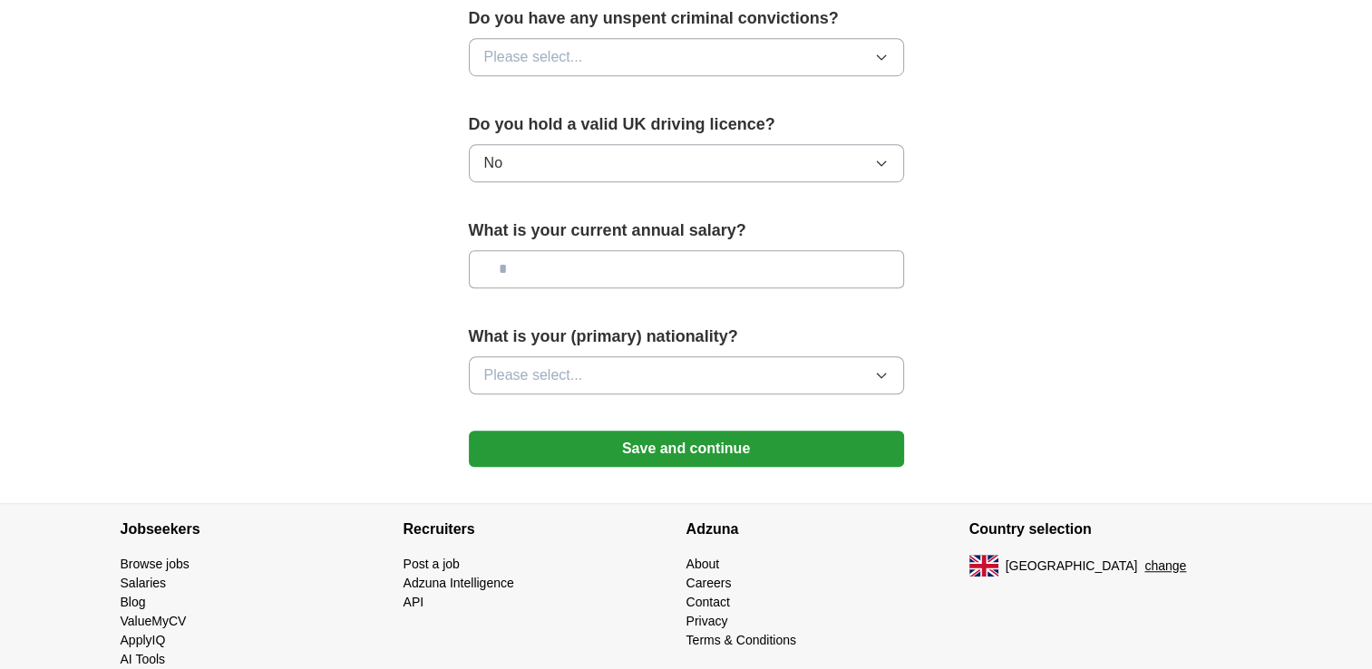
click at [525, 375] on span "Please select..." at bounding box center [533, 376] width 99 height 22
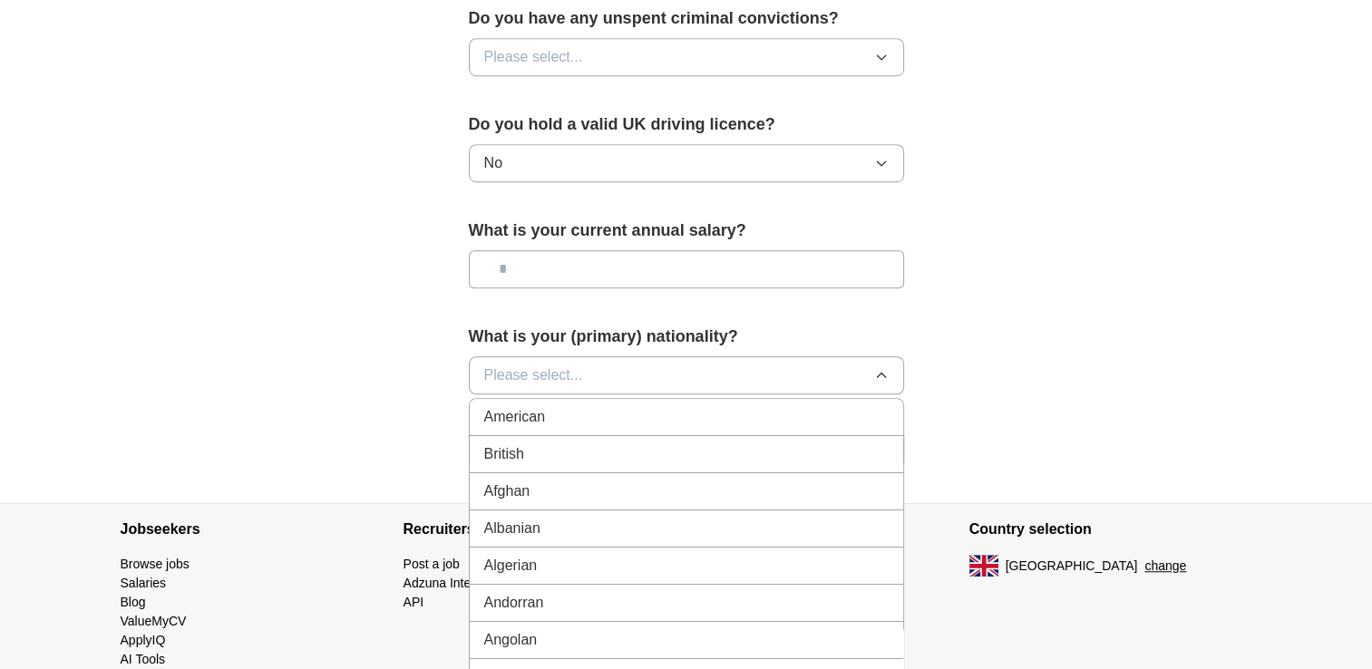
click at [530, 473] on li "Afghan" at bounding box center [686, 491] width 433 height 37
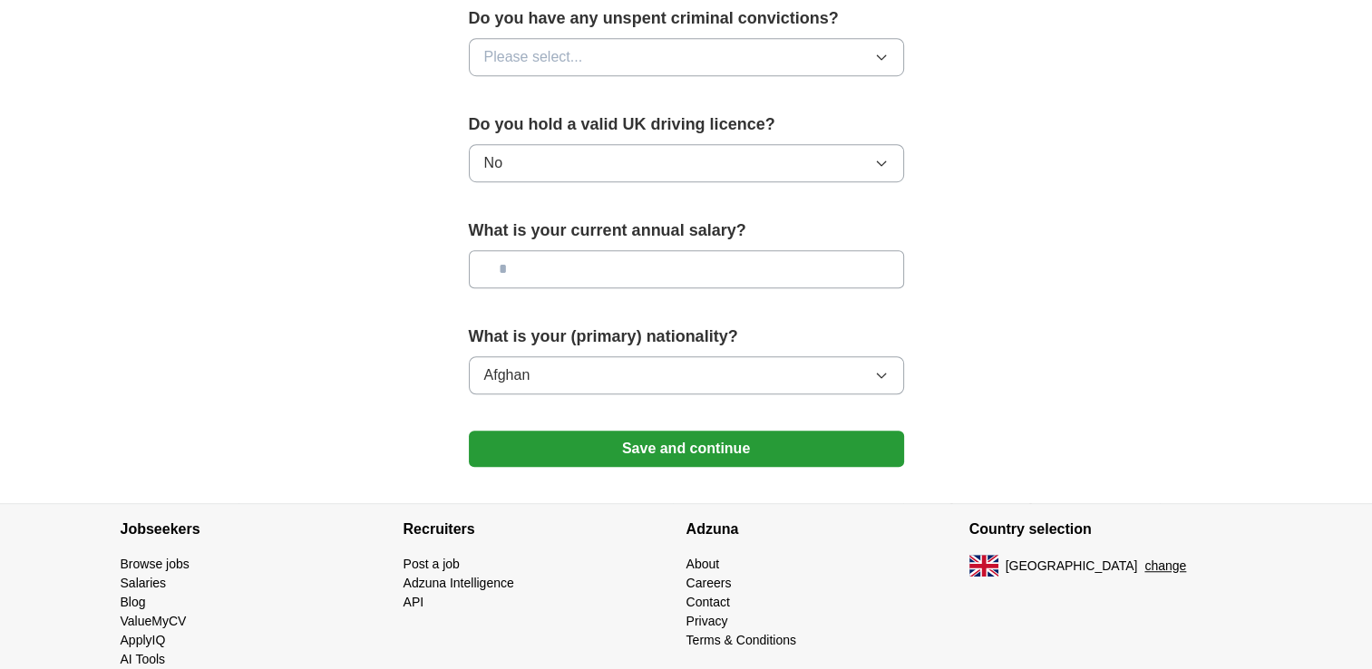
click at [530, 378] on button "Afghan" at bounding box center [686, 375] width 435 height 38
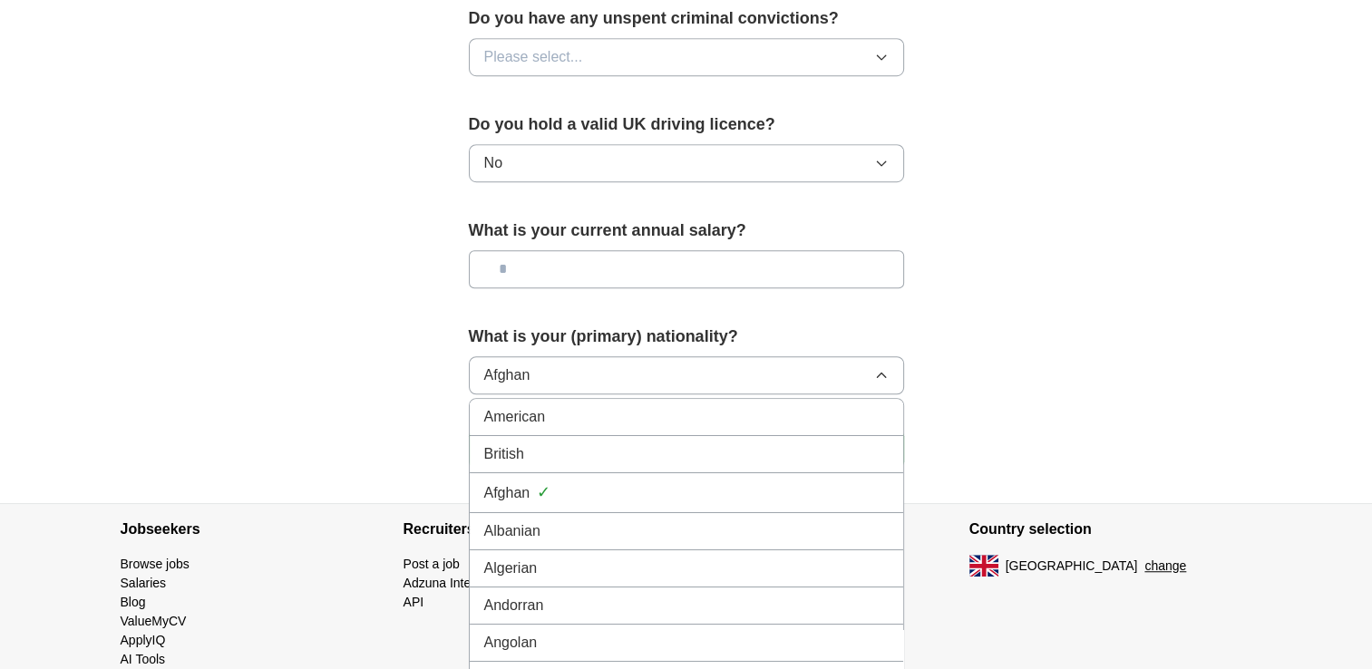
click at [522, 452] on span "British" at bounding box center [504, 454] width 40 height 22
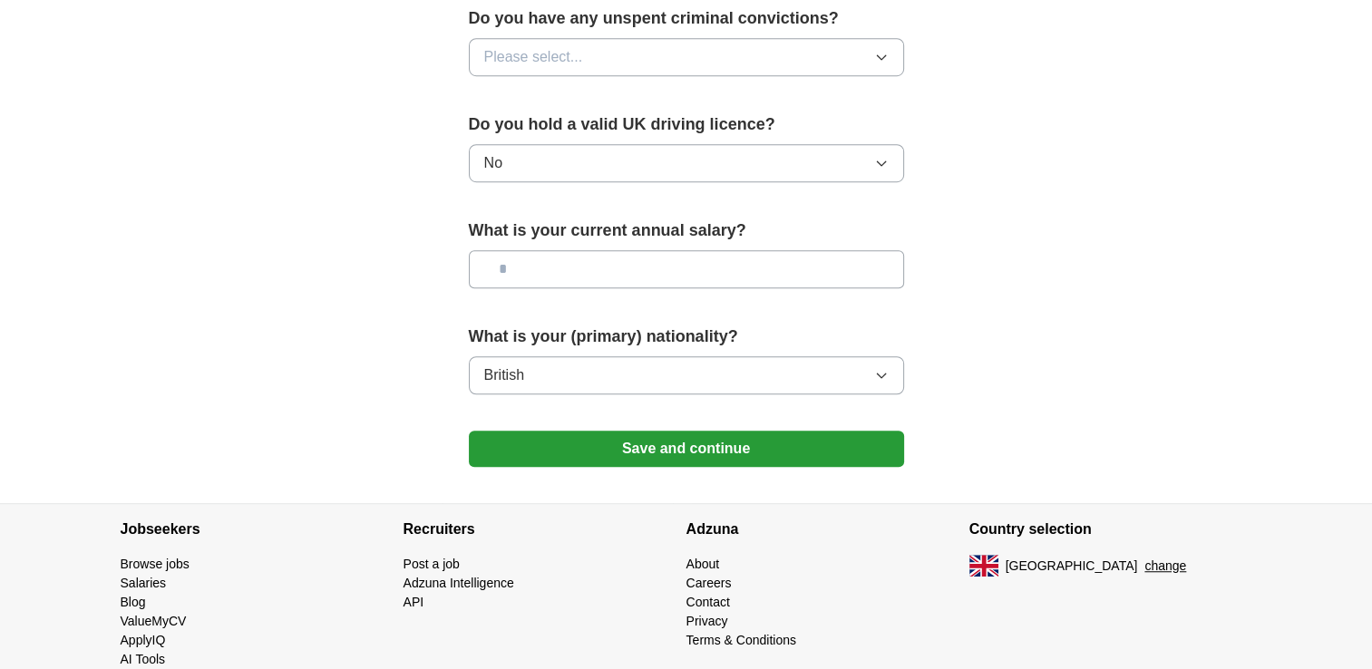
drag, startPoint x: 397, startPoint y: 423, endPoint x: 475, endPoint y: 430, distance: 78.2
click at [547, 437] on button "Save and continue" at bounding box center [686, 449] width 435 height 36
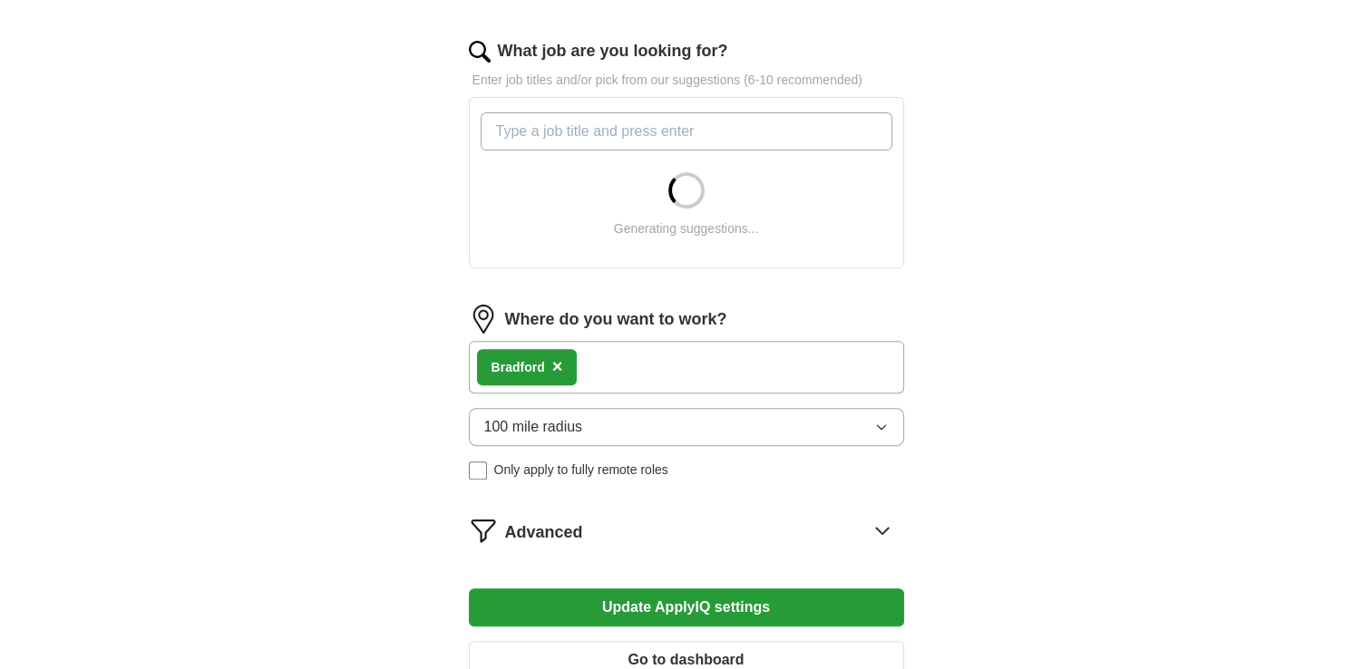
scroll to position [725, 0]
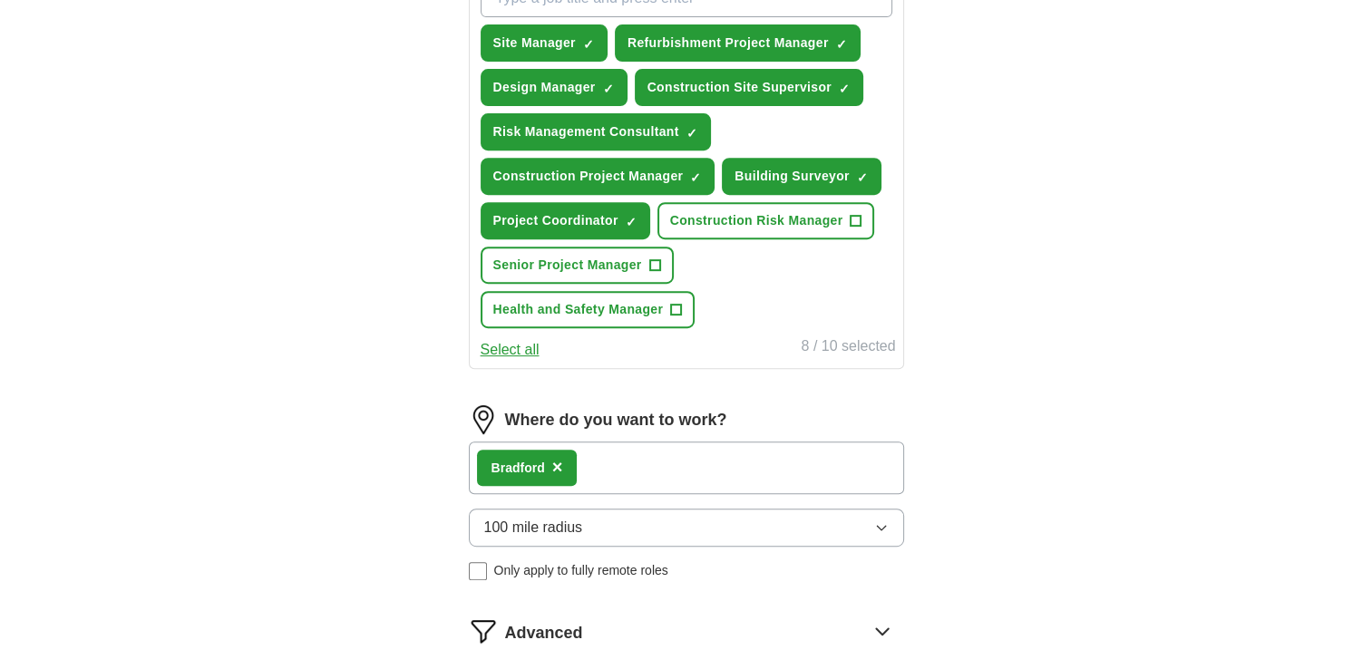
click at [533, 522] on span "100 mile radius" at bounding box center [533, 528] width 99 height 22
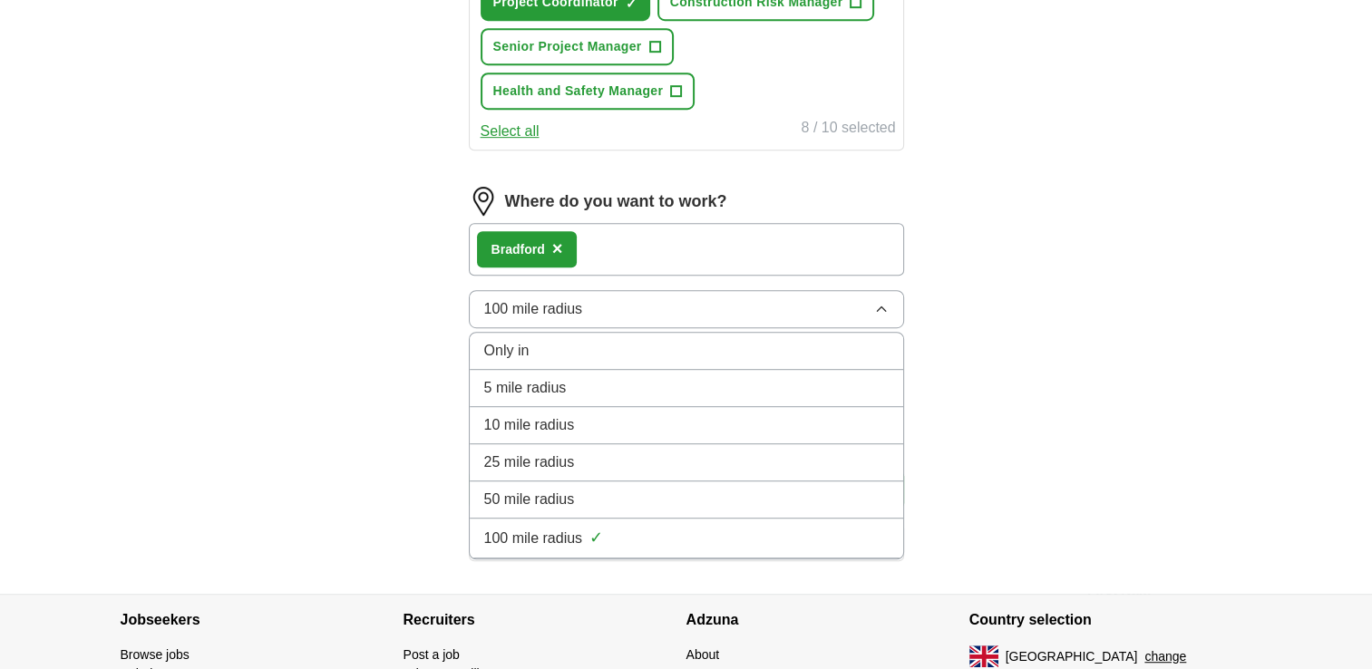
scroll to position [997, 0]
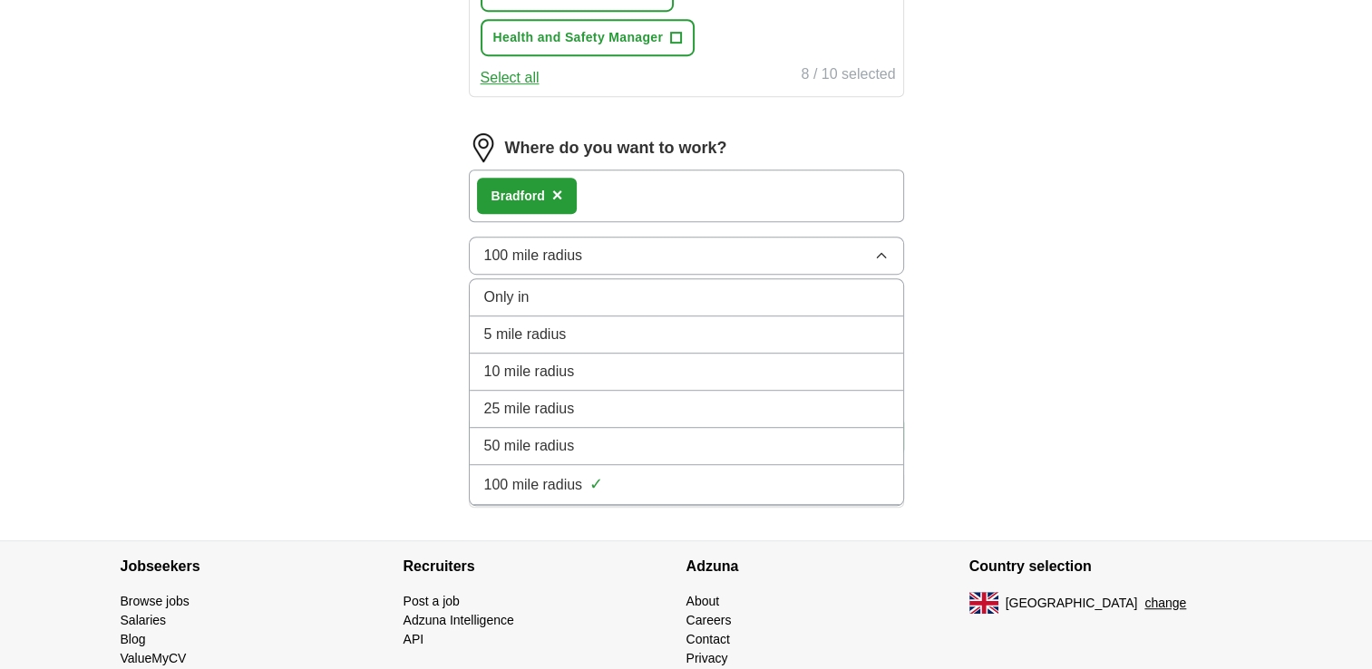
click at [531, 413] on li "25 mile radius" at bounding box center [686, 409] width 433 height 37
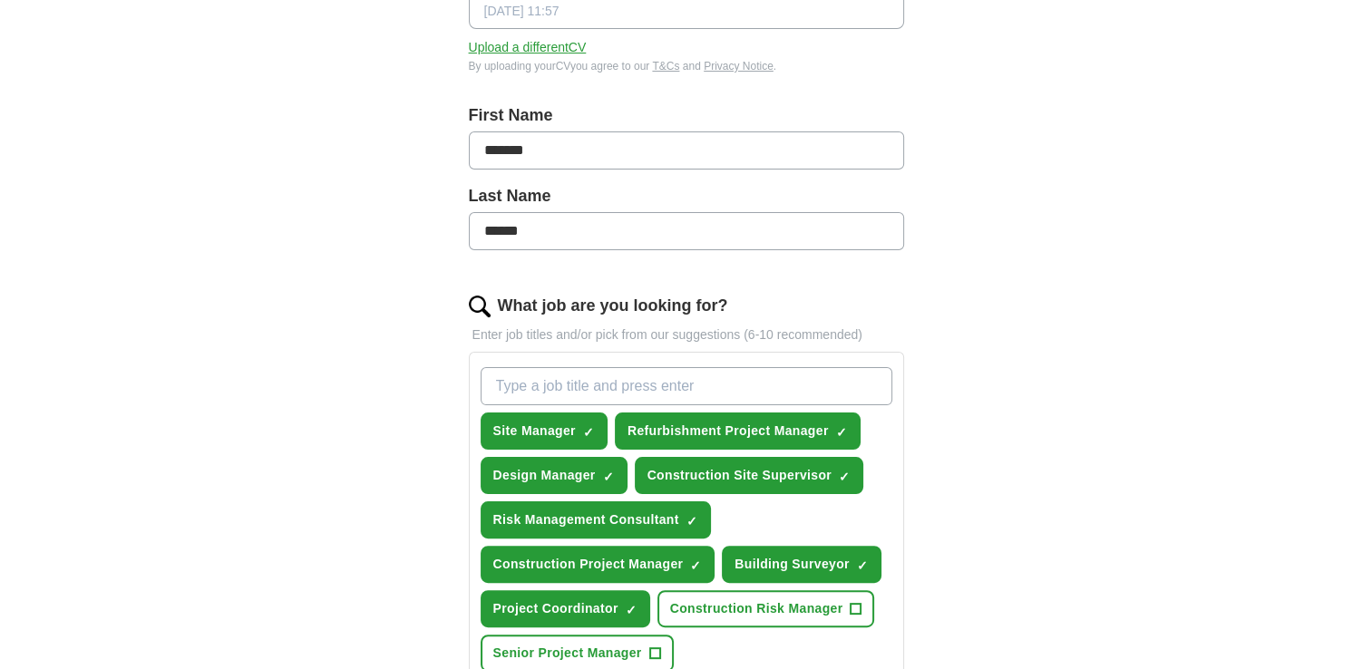
scroll to position [363, 0]
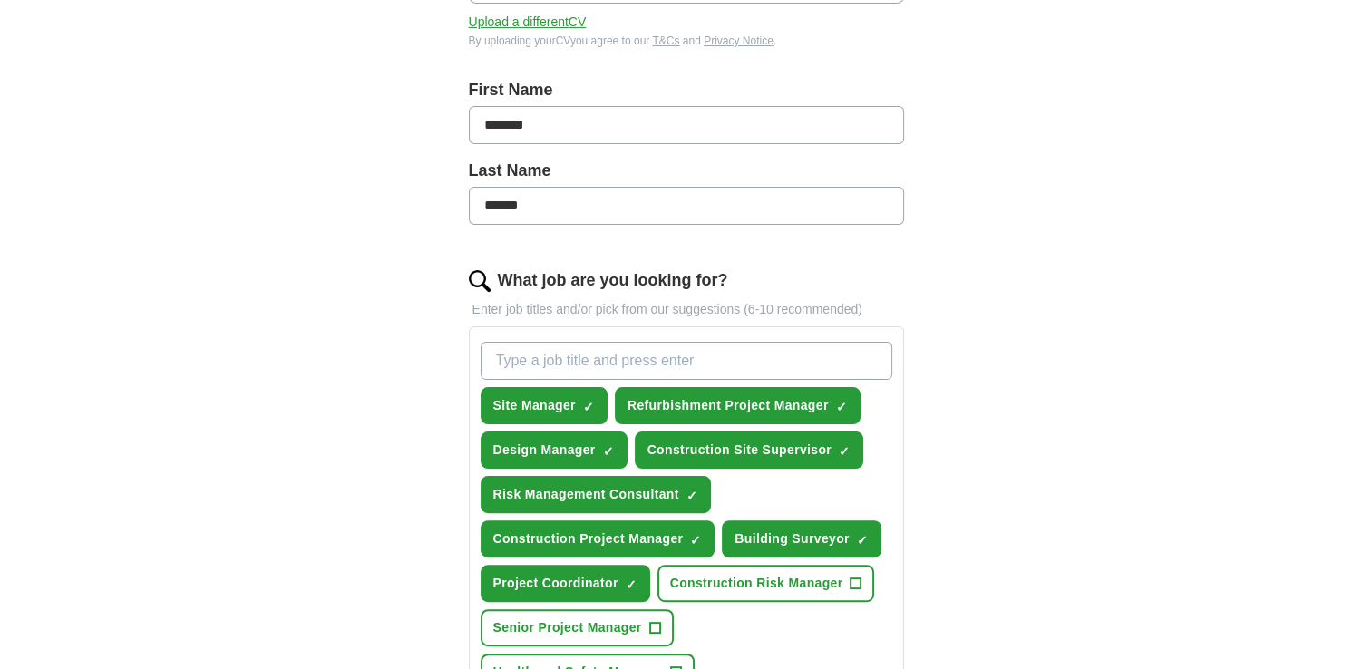
click at [509, 365] on input "What job are you looking for?" at bounding box center [687, 361] width 412 height 38
type input "Contract"
click at [371, 448] on div "ApplyIQ Let ApplyIQ do the hard work of searching and applying for jobs. Just t…" at bounding box center [686, 434] width 1161 height 1482
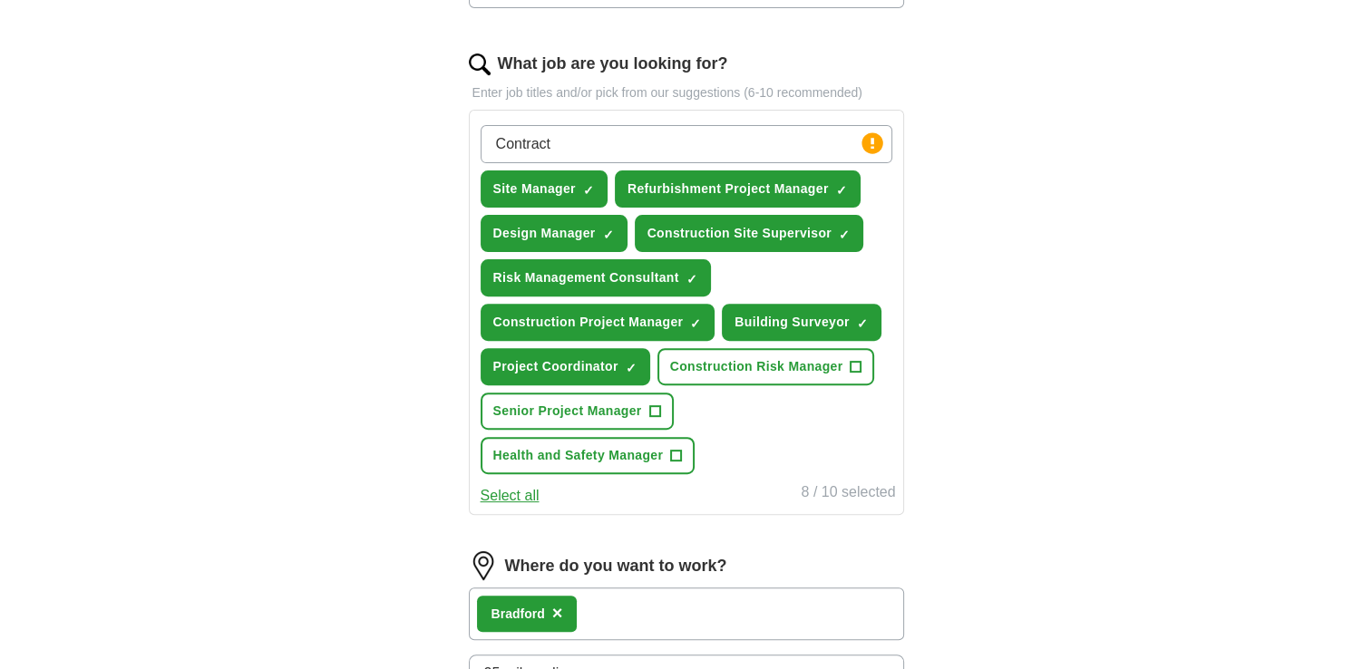
scroll to position [635, 0]
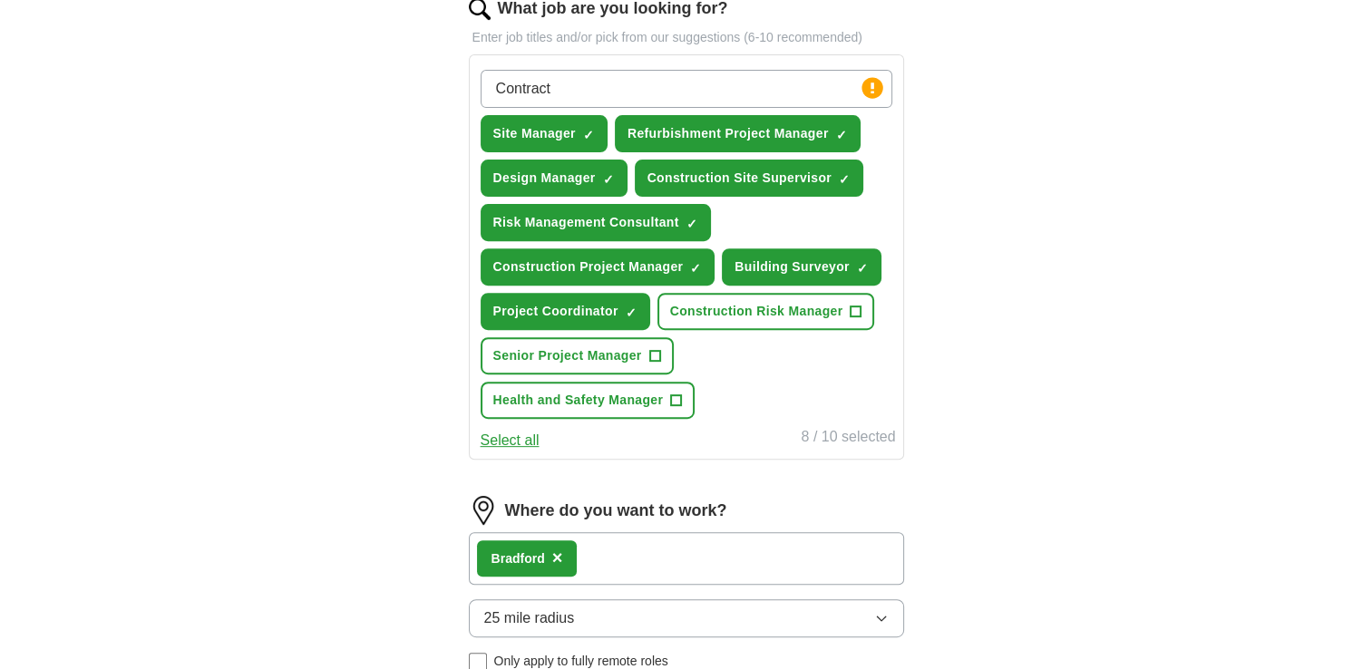
click at [455, 368] on div "Let ApplyIQ do the hard work of searching and applying for jobs. Just tell us w…" at bounding box center [686, 212] width 580 height 1381
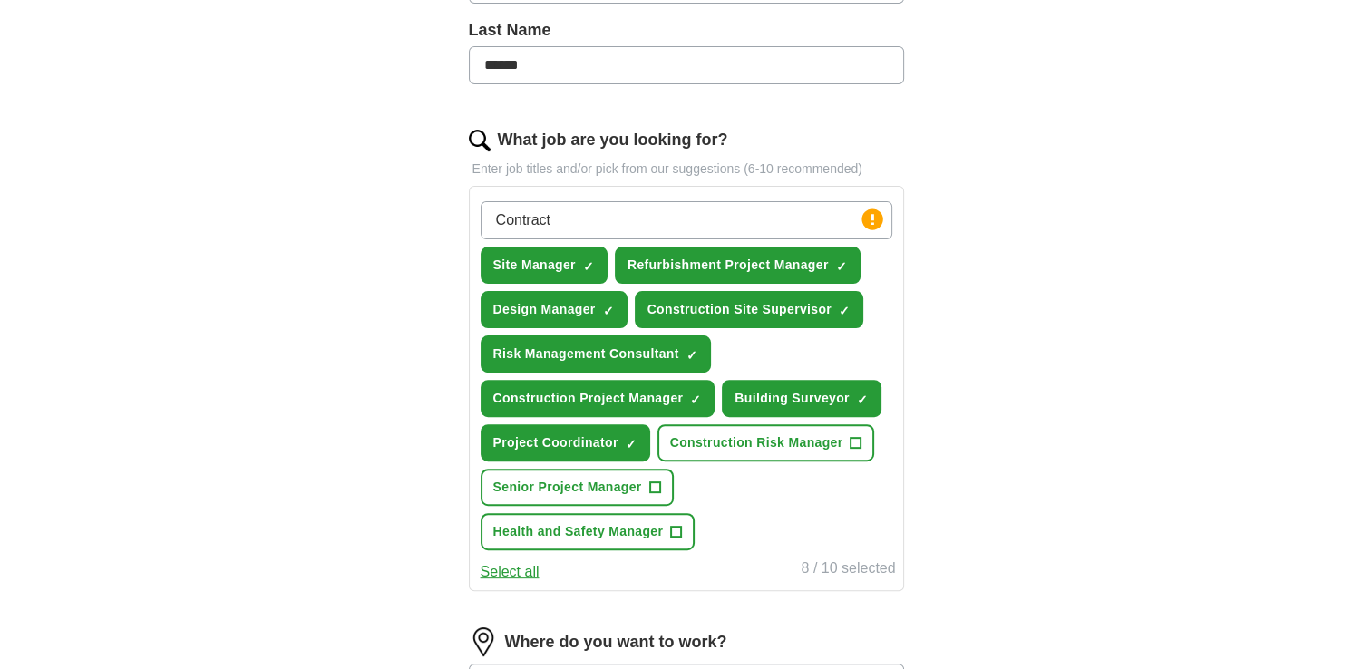
scroll to position [544, 0]
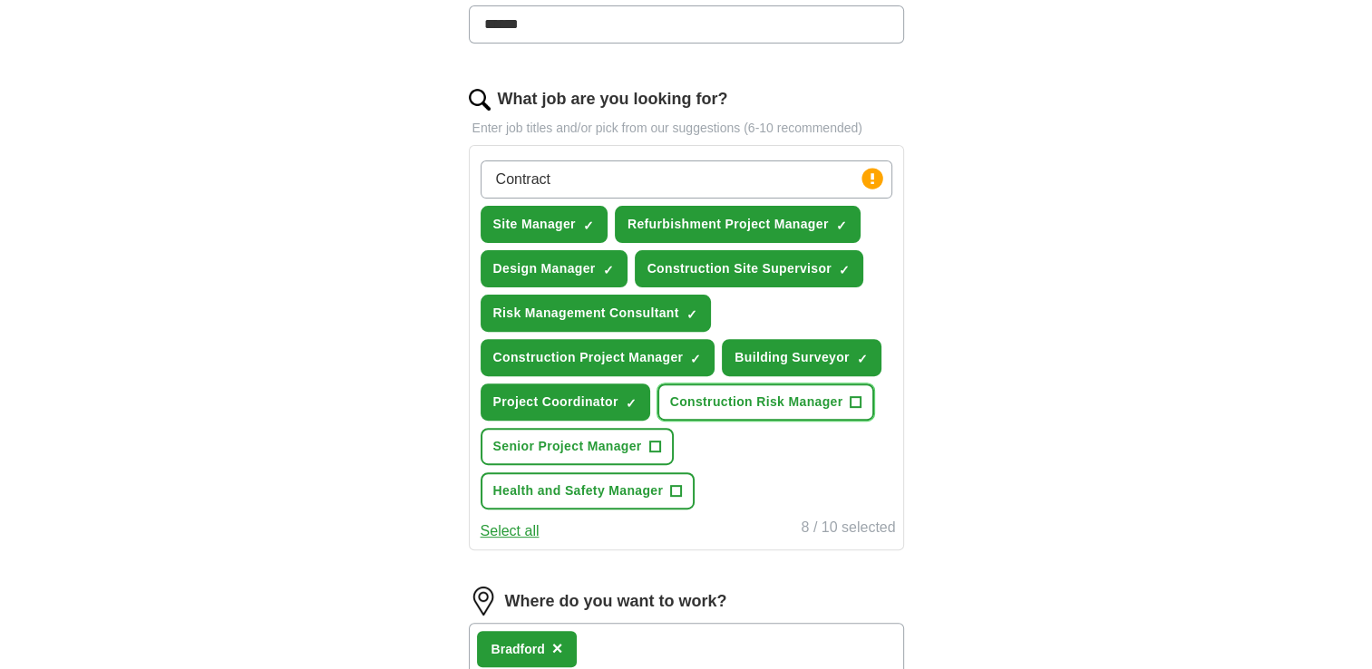
click at [852, 398] on span "+" at bounding box center [856, 402] width 11 height 15
click at [681, 489] on span "+" at bounding box center [676, 491] width 12 height 12
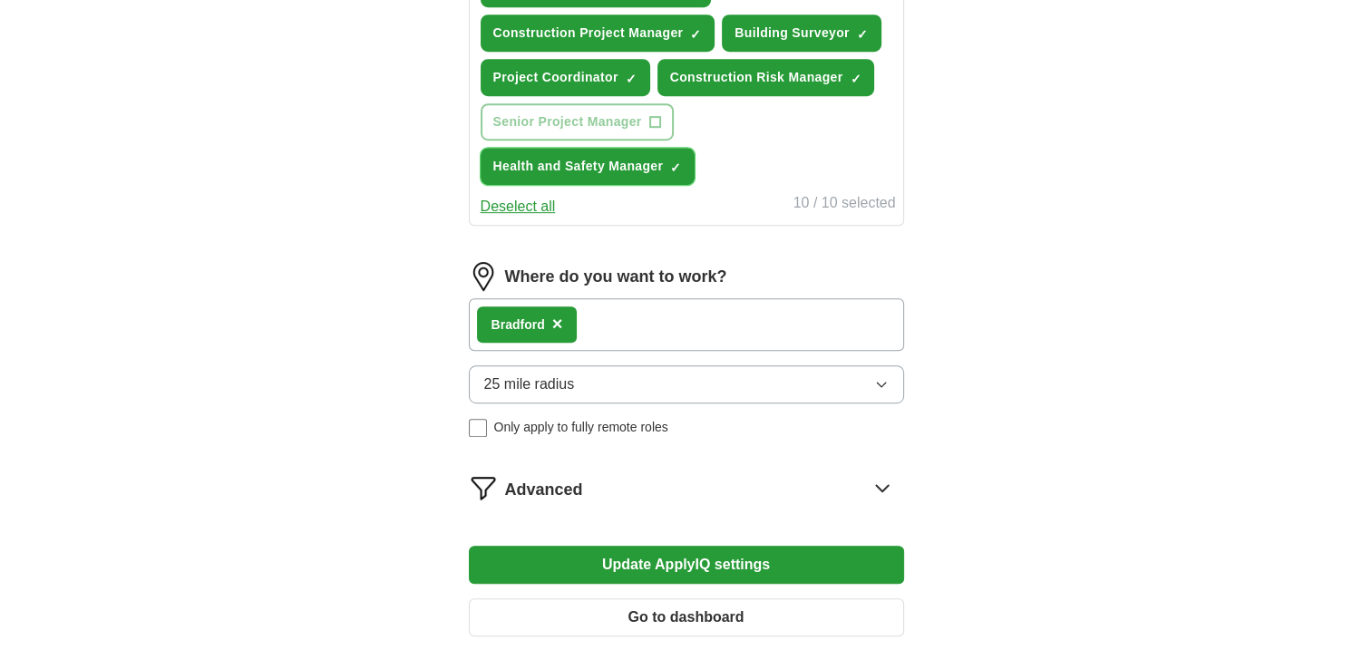
scroll to position [907, 0]
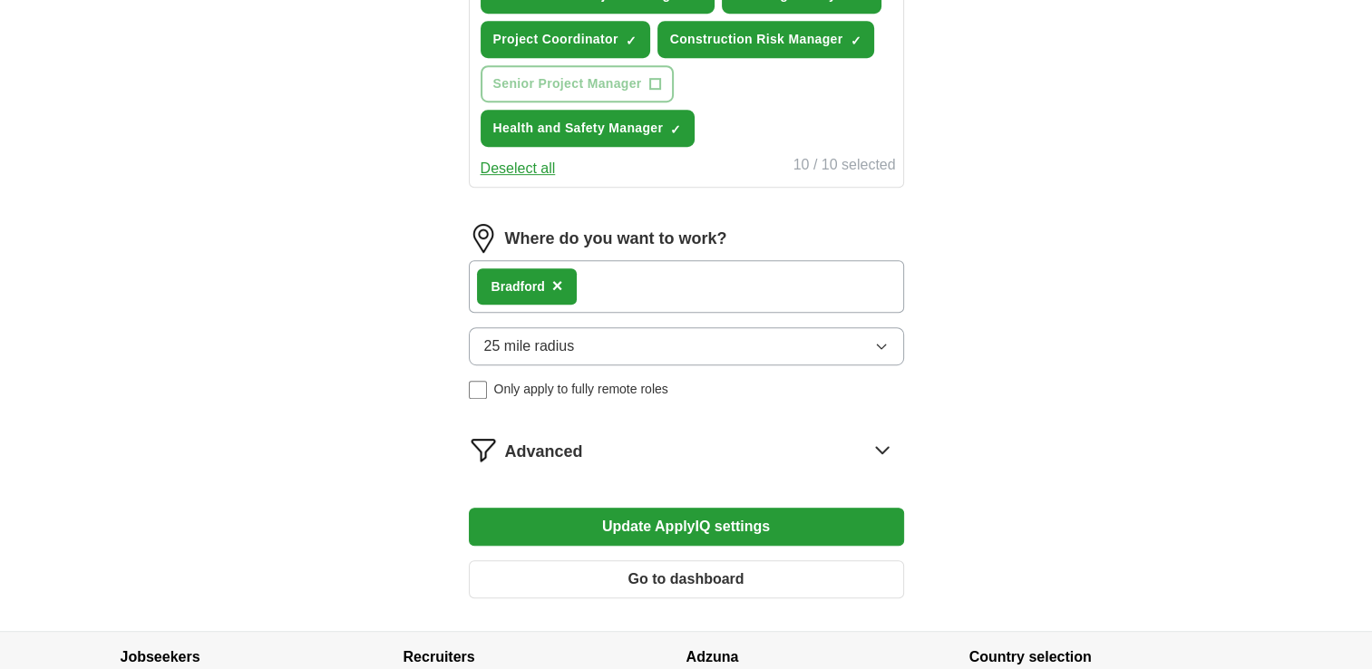
click at [570, 517] on button "Update ApplyIQ settings" at bounding box center [686, 527] width 435 height 38
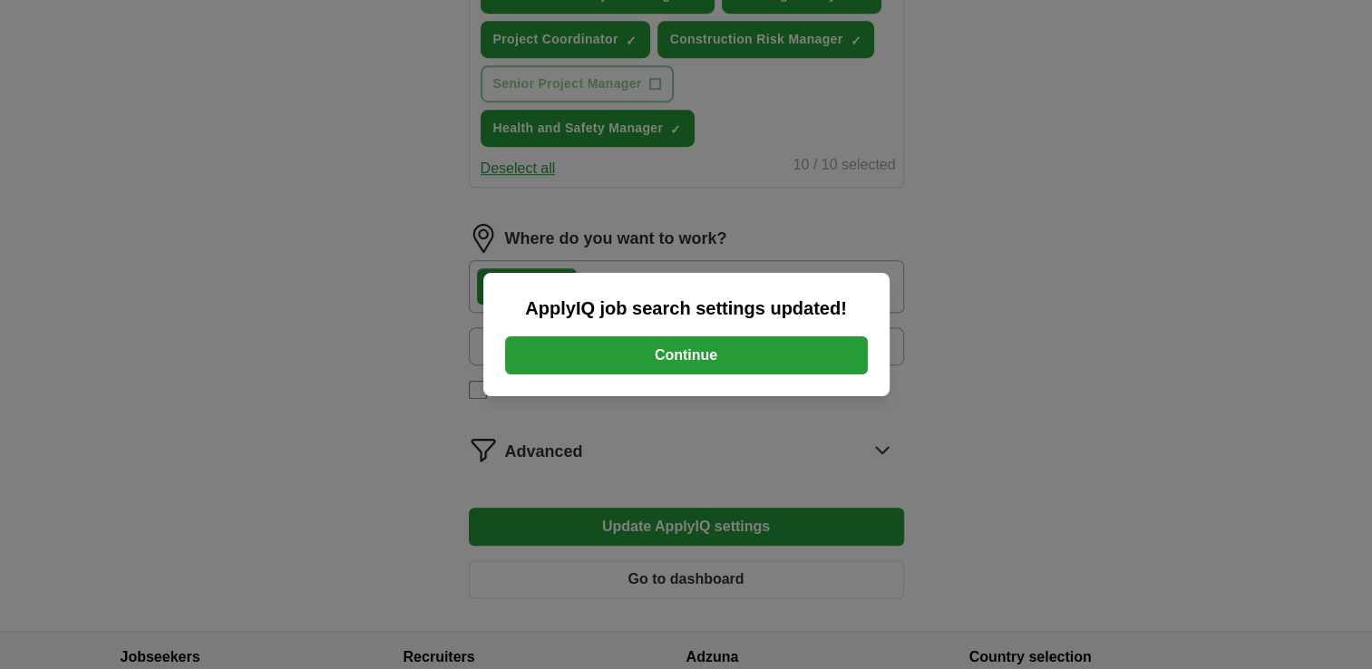
click at [663, 360] on button "Continue" at bounding box center [686, 355] width 363 height 38
